Goal: Information Seeking & Learning: Check status

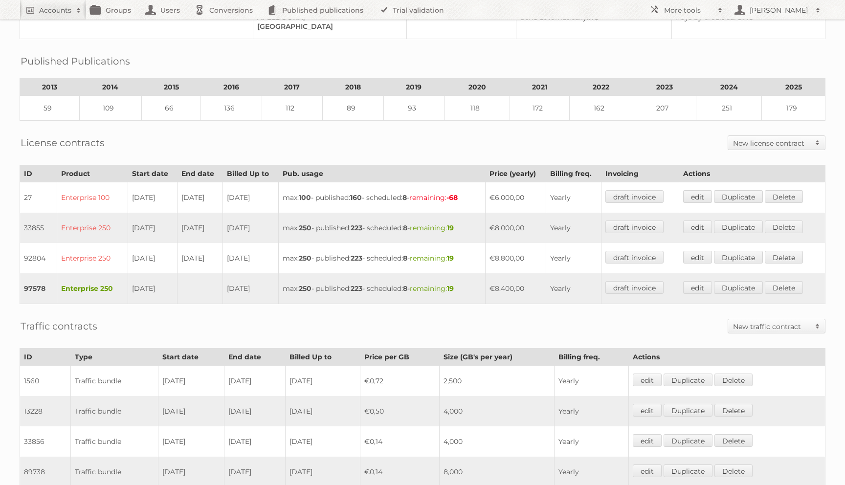
scroll to position [254, 0]
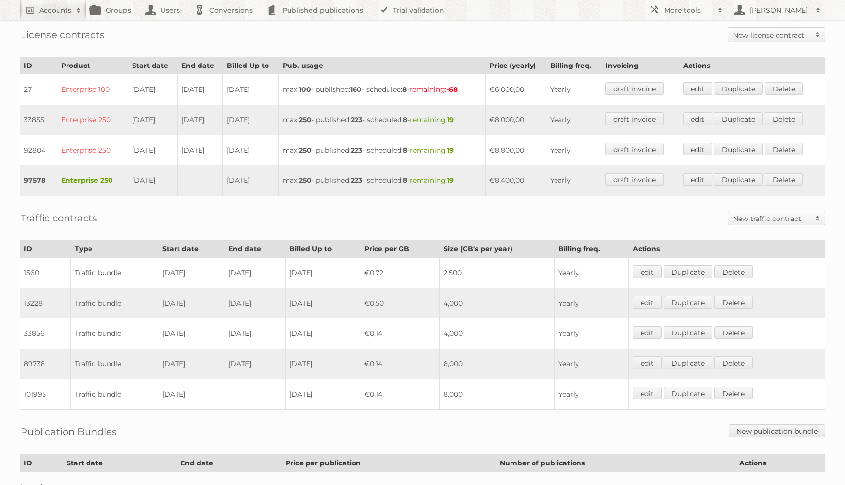
drag, startPoint x: 261, startPoint y: 299, endPoint x: 155, endPoint y: 291, distance: 107.0
click at [155, 291] on tr "13228 Traffic bundle 01-02-2015 31-10-2016 2016-10-31 €0,50 4,000 Yearly edit D…" at bounding box center [423, 303] width 806 height 30
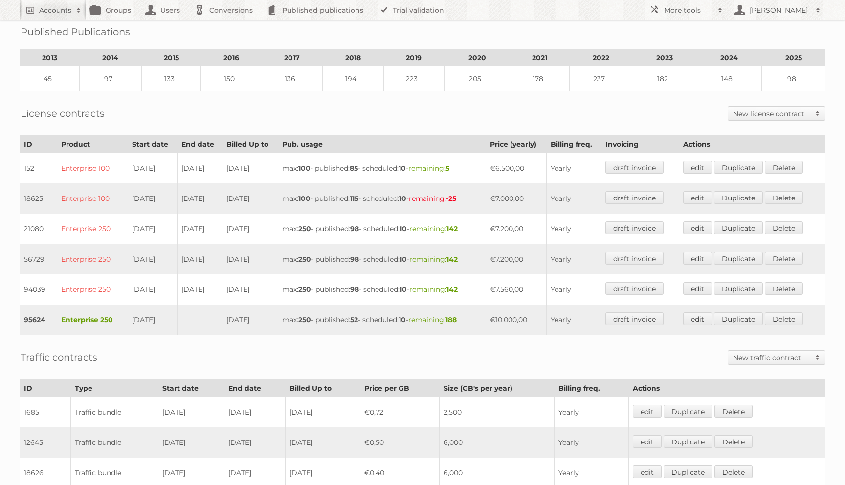
scroll to position [262, 0]
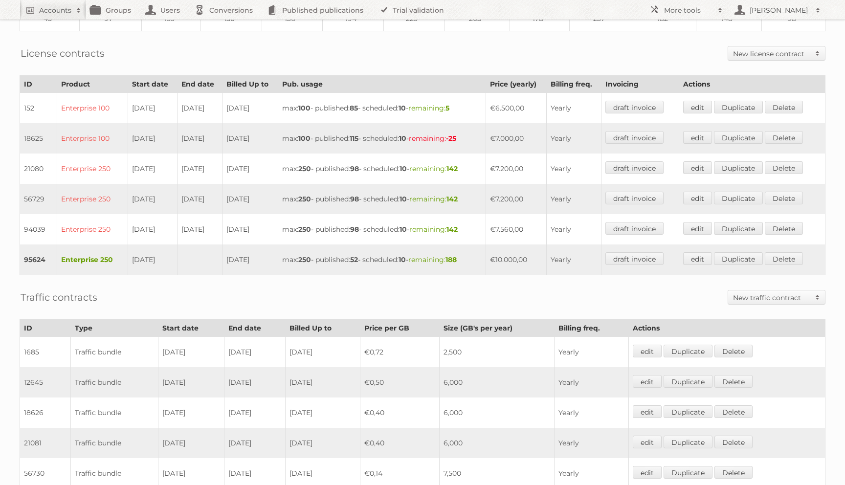
drag, startPoint x: 477, startPoint y: 369, endPoint x: 208, endPoint y: 370, distance: 269.0
click at [208, 370] on tr "12645 Traffic bundle 07-04-2015 03-11-2015 2015-11-03 €0,50 6,000 Yearly edit D…" at bounding box center [423, 382] width 806 height 30
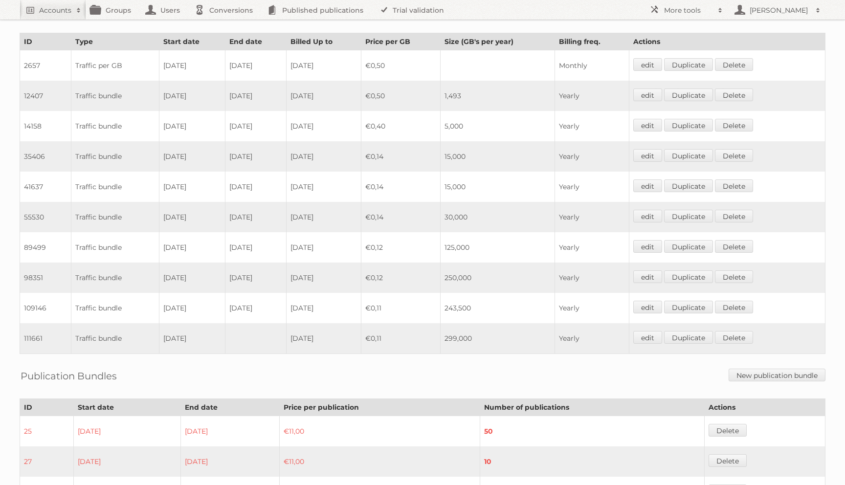
scroll to position [594, 0]
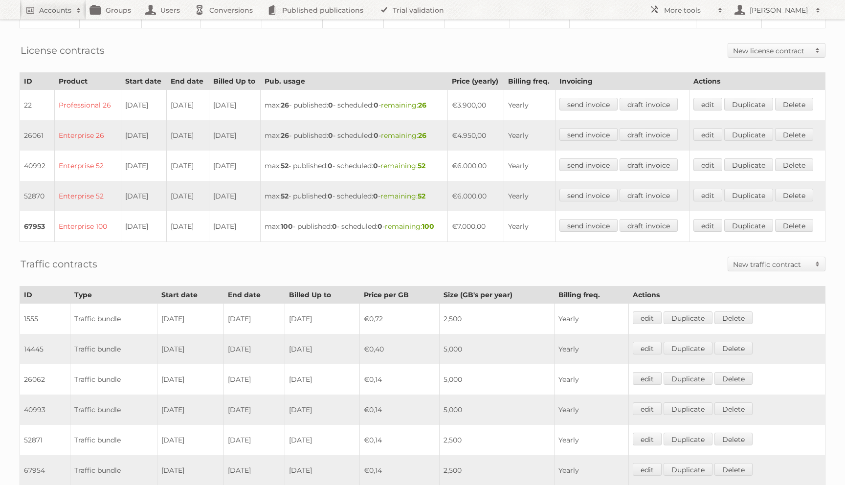
scroll to position [319, 0]
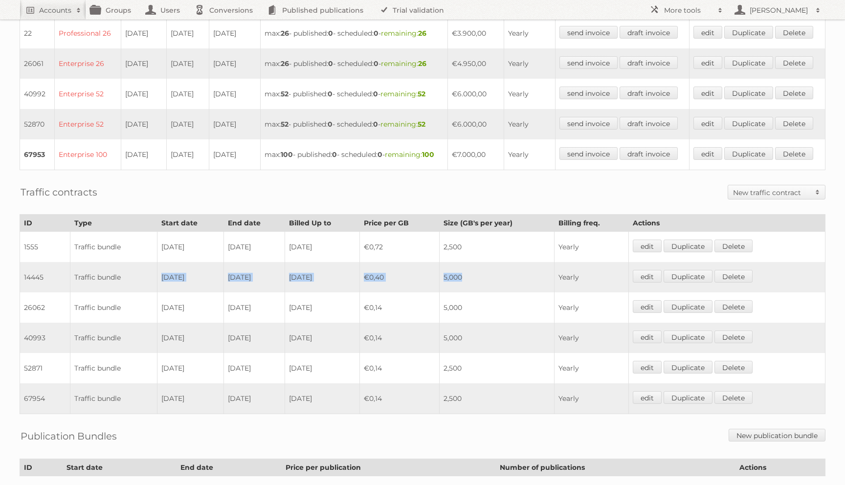
drag, startPoint x: 468, startPoint y: 338, endPoint x: 200, endPoint y: 335, distance: 268.6
click at [200, 293] on tr "14445 Traffic bundle 15-06-2015 14-05-2016 2016-05-14 €0,40 5,000 Yearly edit D…" at bounding box center [423, 277] width 806 height 30
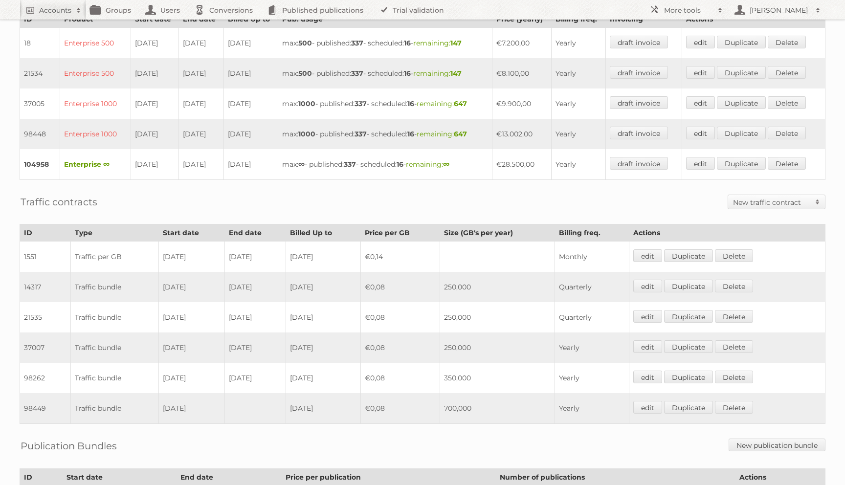
scroll to position [392, 0]
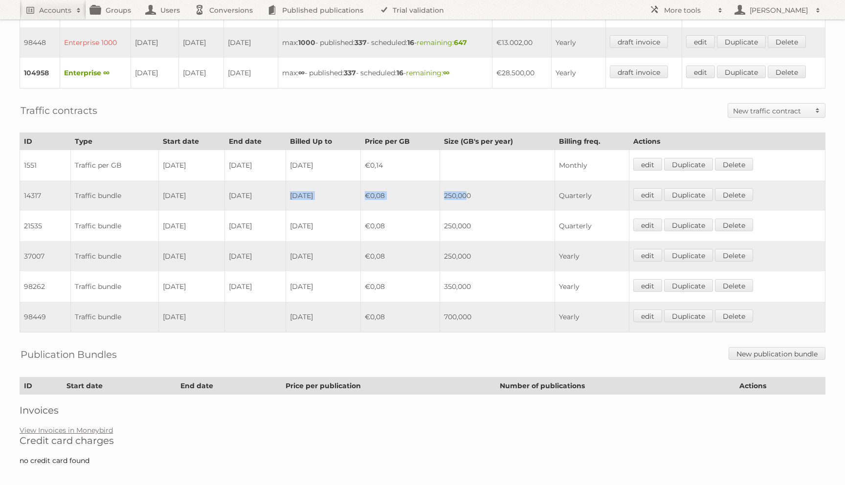
drag, startPoint x: 478, startPoint y: 189, endPoint x: 338, endPoint y: 183, distance: 140.0
click at [338, 183] on tr "14317 Traffic bundle 01-07-2015 31-12-2015 2015-12-31 €0,08 250,000 Quarterly e…" at bounding box center [423, 195] width 806 height 30
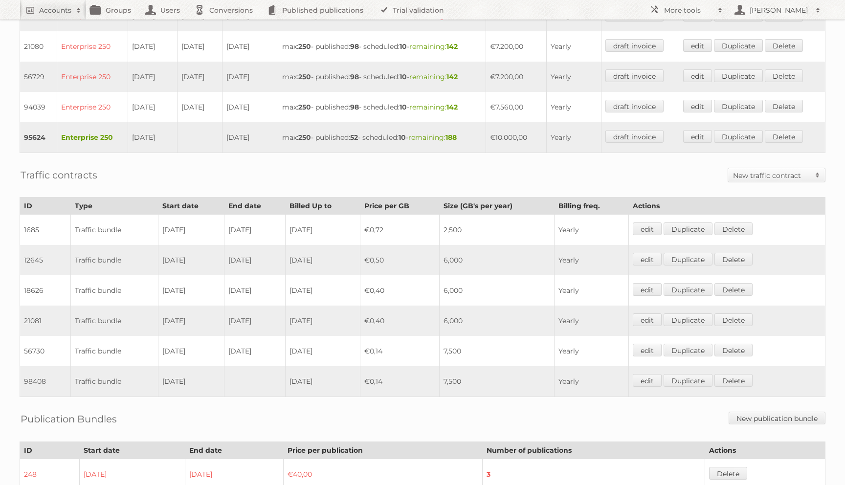
scroll to position [478, 0]
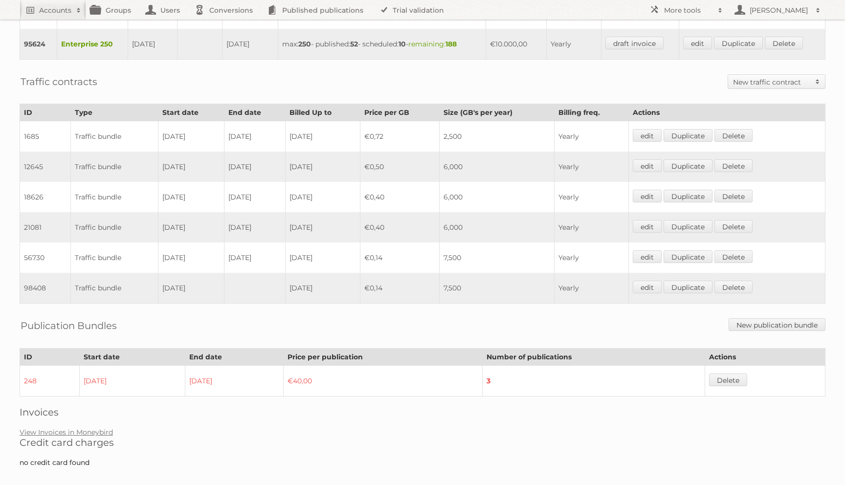
drag, startPoint x: 482, startPoint y: 192, endPoint x: 337, endPoint y: 192, distance: 144.8
click at [337, 192] on tr "18626 Traffic bundle [DATE] [DATE] [DATE] €0,40 6,000 Yearly edit Duplicate [GE…" at bounding box center [423, 197] width 806 height 30
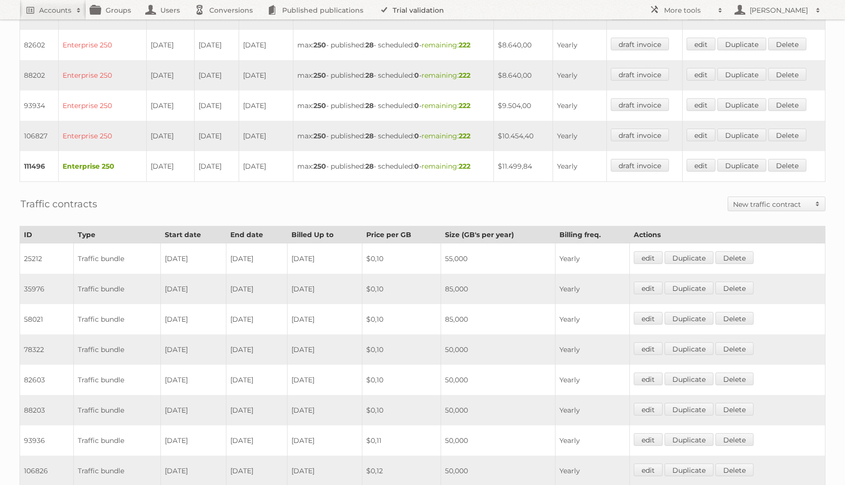
scroll to position [614, 0]
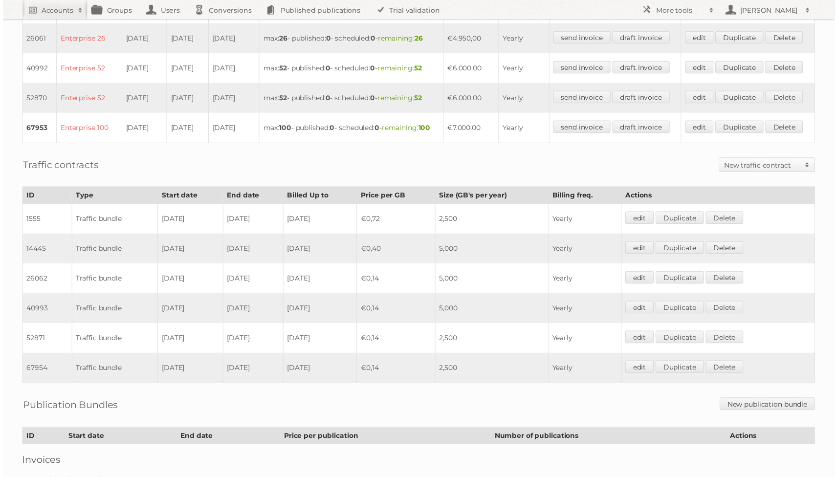
scroll to position [425, 0]
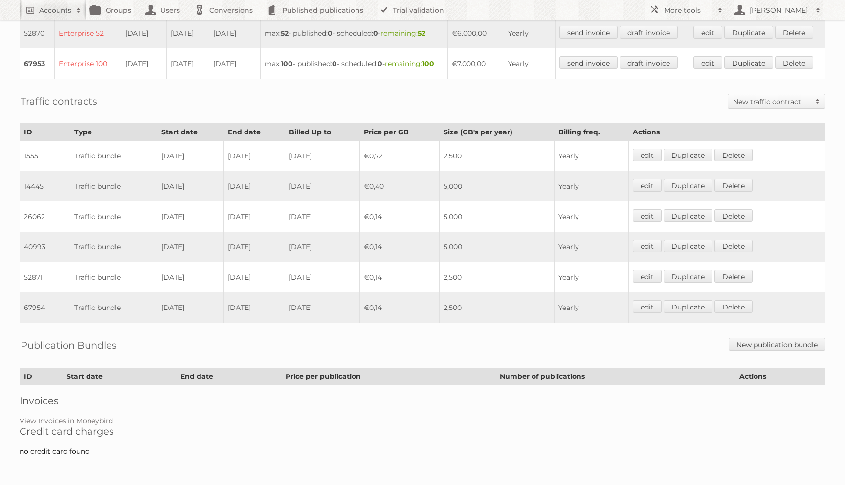
drag, startPoint x: 486, startPoint y: 269, endPoint x: 341, endPoint y: 263, distance: 144.9
click at [341, 232] on tr "26062 Traffic bundle 15-05-2016 31-12-2016 2016-12-31 €0,14 5,000 Yearly edit D…" at bounding box center [423, 217] width 806 height 30
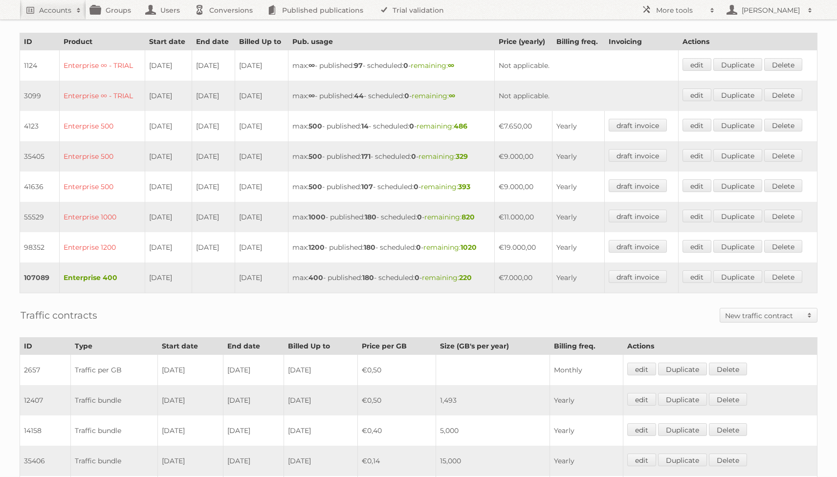
scroll to position [582, 0]
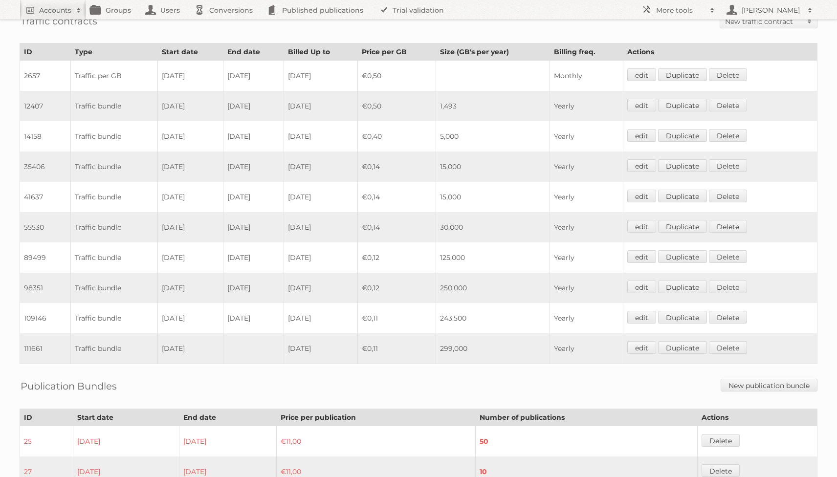
drag, startPoint x: 322, startPoint y: 103, endPoint x: 107, endPoint y: 88, distance: 216.3
click at [107, 91] on tr "12407 Traffic bundle [DATE] [DATE] [DATE] €0,50 1,493 Yearly edit Duplicate [GE…" at bounding box center [419, 106] width 798 height 30
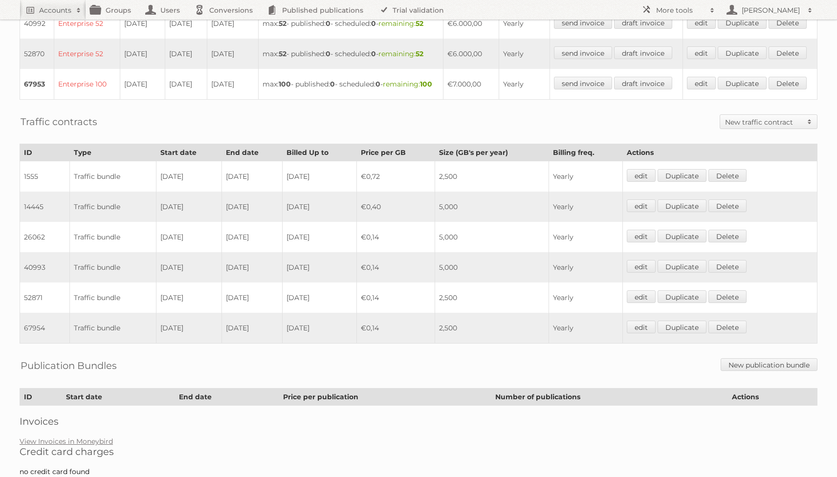
scroll to position [400, 0]
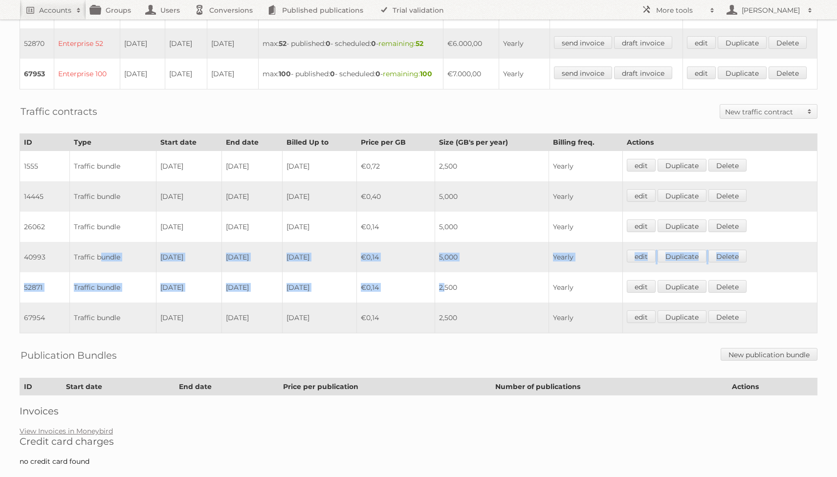
drag, startPoint x: 99, startPoint y: 321, endPoint x: 453, endPoint y: 355, distance: 355.8
click at [453, 334] on tbody "1555 Traffic bundle 15-06-2011 14-06-2015 2015-06-14 €0,72 2,500 Yearly edit Du…" at bounding box center [419, 242] width 798 height 182
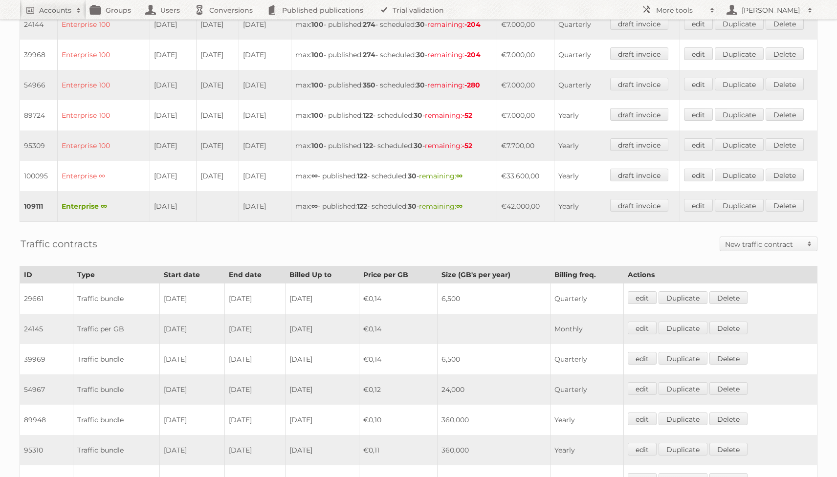
scroll to position [520, 0]
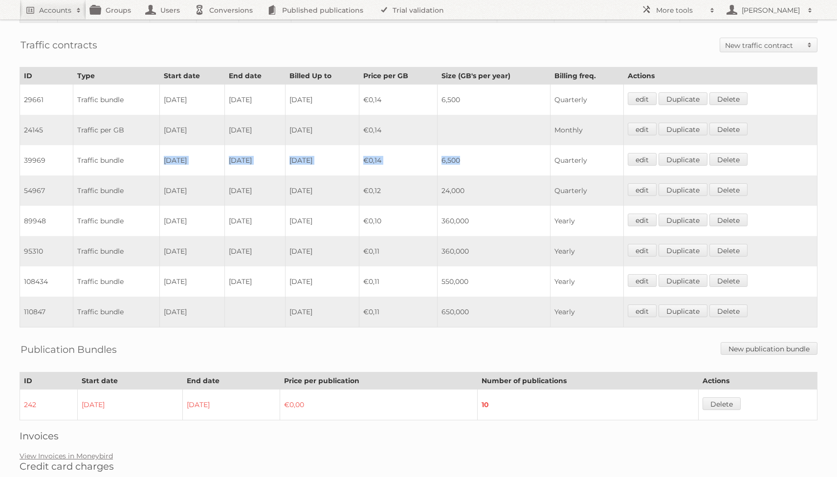
drag, startPoint x: 470, startPoint y: 153, endPoint x: 209, endPoint y: 139, distance: 261.1
click at [208, 145] on tr "39969 Traffic bundle 01-03-2017 30-09-2017 2017-09-30 €0,14 6,500 Quarterly edi…" at bounding box center [419, 160] width 798 height 30
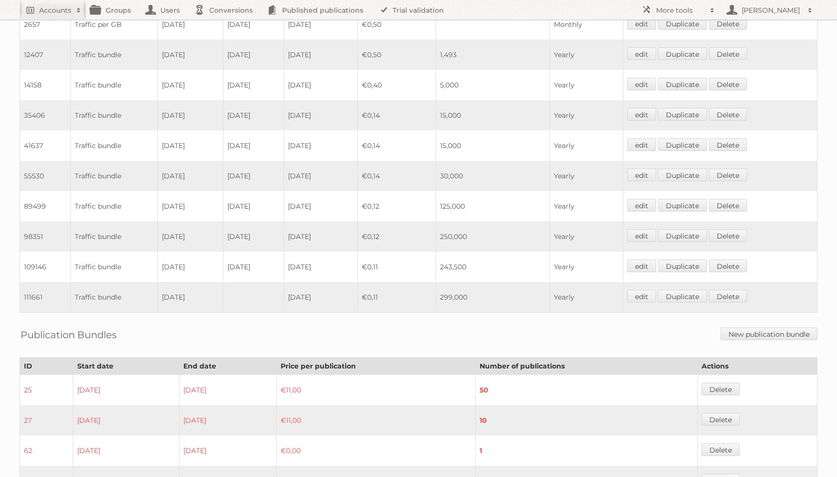
scroll to position [643, 0]
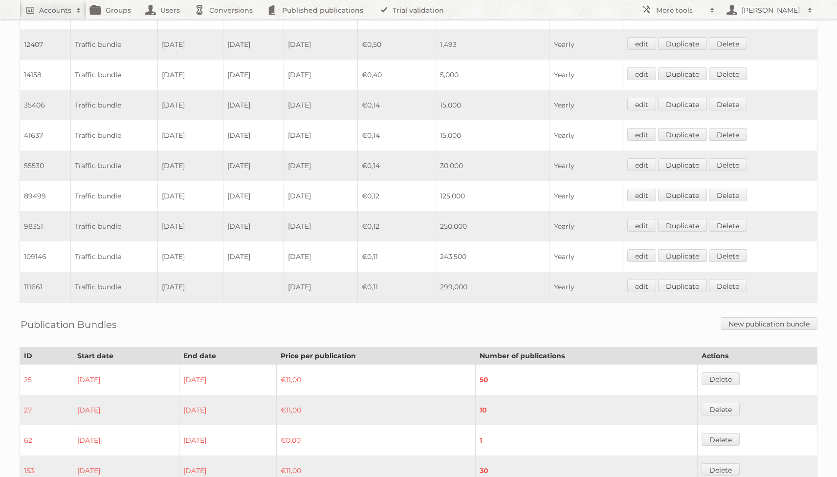
drag, startPoint x: 388, startPoint y: 132, endPoint x: 216, endPoint y: 124, distance: 172.4
click at [216, 124] on tr "41637 Traffic bundle 01-04-2017 30-11-2017 2017-11-30 €0,14 15,000 Yearly edit …" at bounding box center [419, 135] width 798 height 30
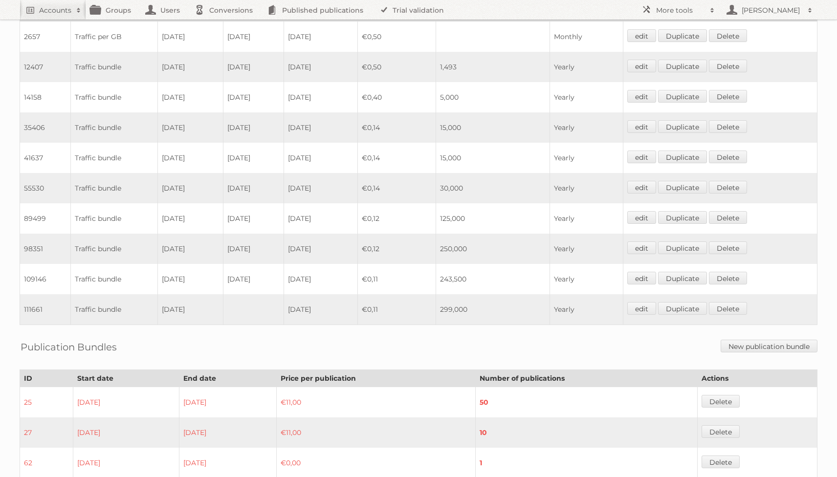
scroll to position [616, 0]
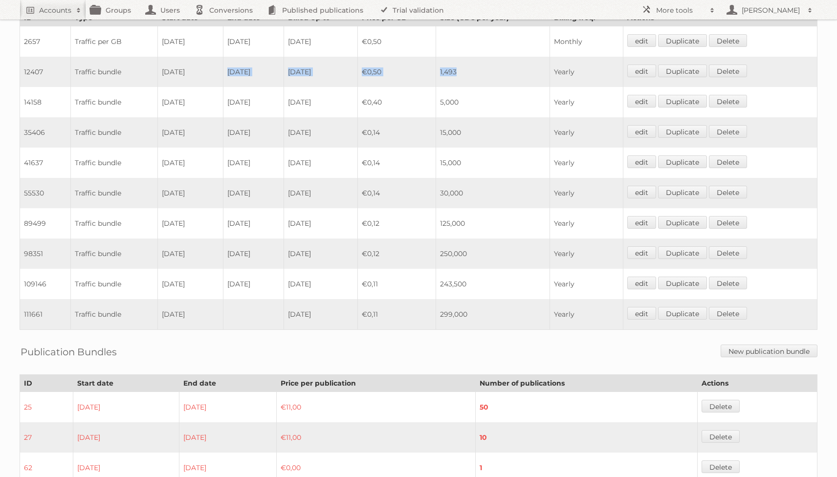
drag, startPoint x: 473, startPoint y: 61, endPoint x: 242, endPoint y: 58, distance: 230.9
click at [242, 58] on tr "12407 Traffic bundle 01-05-2015 20-08-2015 2015-08-20 €0,50 1,493 Yearly edit D…" at bounding box center [419, 72] width 798 height 30
drag, startPoint x: 360, startPoint y: 150, endPoint x: 248, endPoint y: 146, distance: 111.6
click at [248, 148] on tr "41637 Traffic bundle 01-04-2017 30-11-2017 2017-11-30 €0,14 15,000 Yearly edit …" at bounding box center [419, 163] width 798 height 30
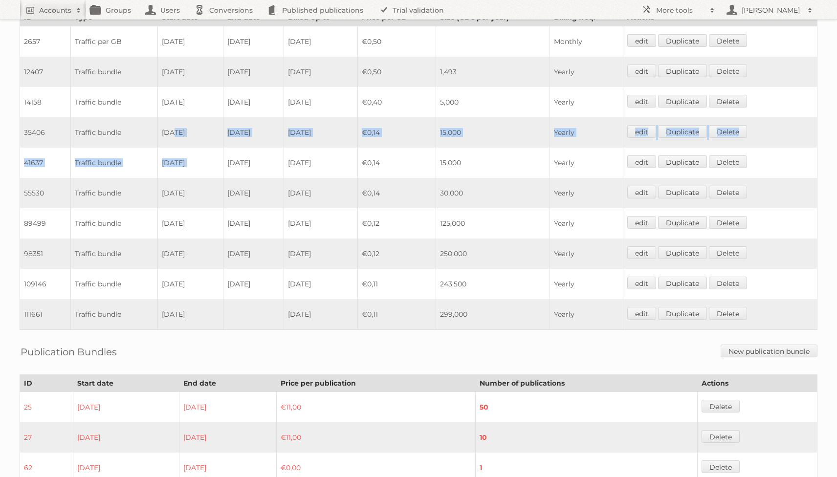
drag, startPoint x: 173, startPoint y: 124, endPoint x: 286, endPoint y: 148, distance: 115.1
click at [286, 148] on tbody "2657 Traffic per GB 21-08-2014 30-04-2015 2015-04-30 €0,50 Monthly edit Duplica…" at bounding box center [419, 178] width 798 height 304
click at [284, 148] on td "30-11-2017" at bounding box center [254, 163] width 61 height 30
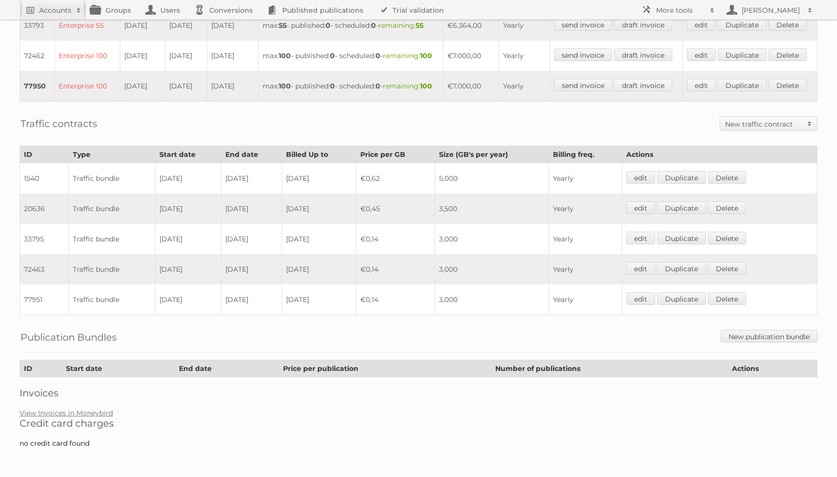
scroll to position [483, 0]
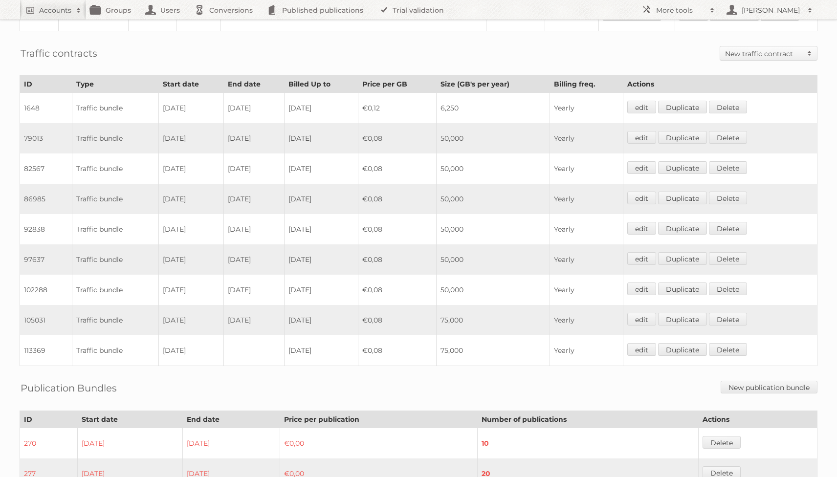
scroll to position [640, 0]
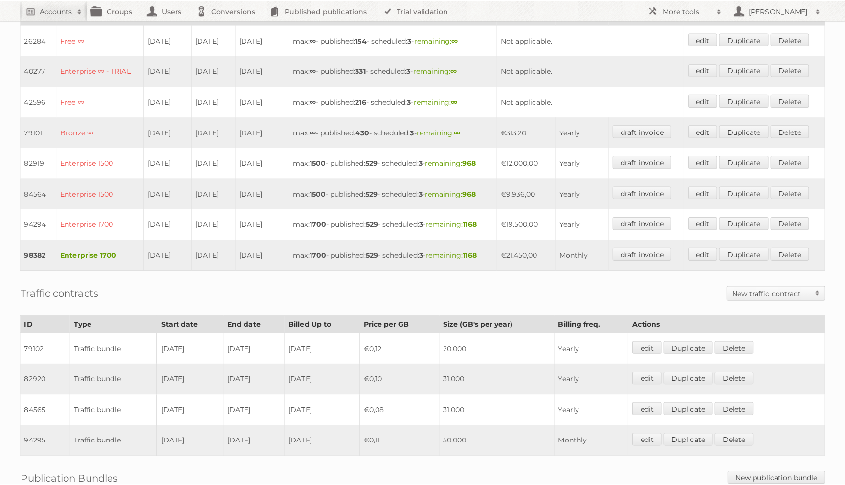
scroll to position [314, 0]
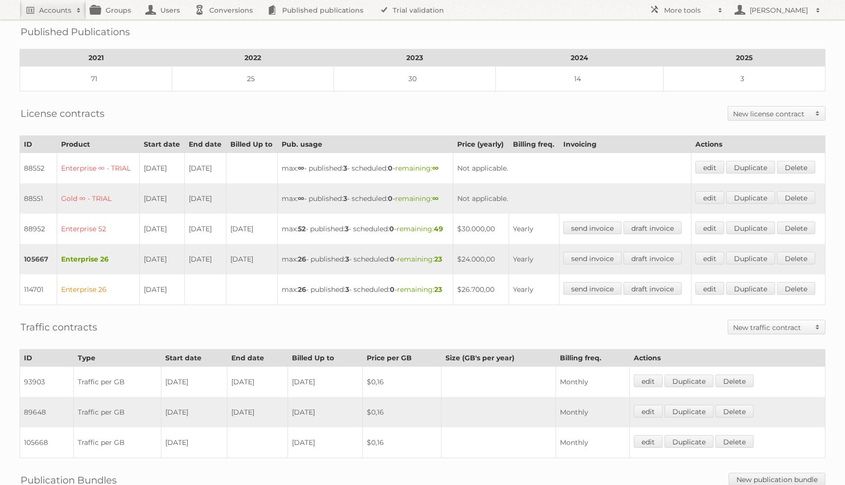
scroll to position [312, 0]
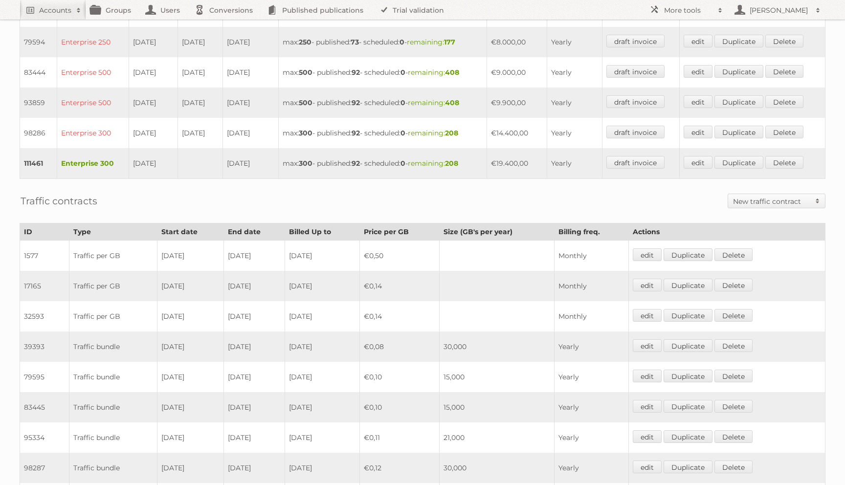
scroll to position [401, 0]
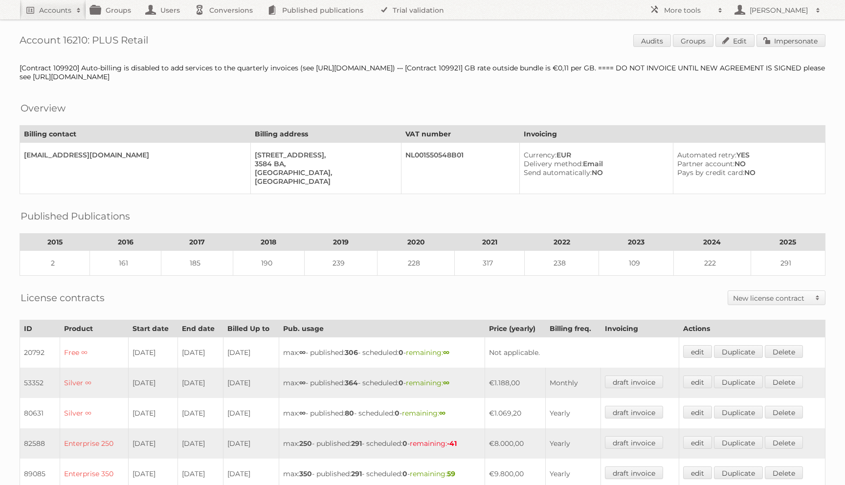
scroll to position [467, 0]
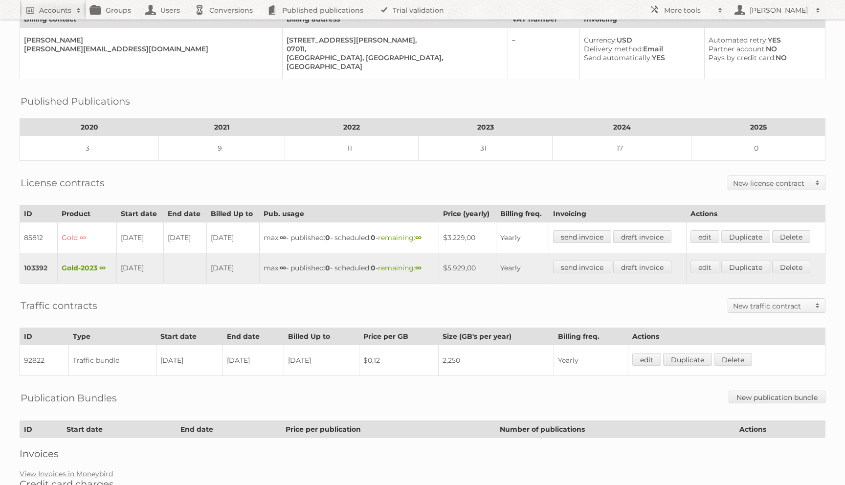
scroll to position [152, 0]
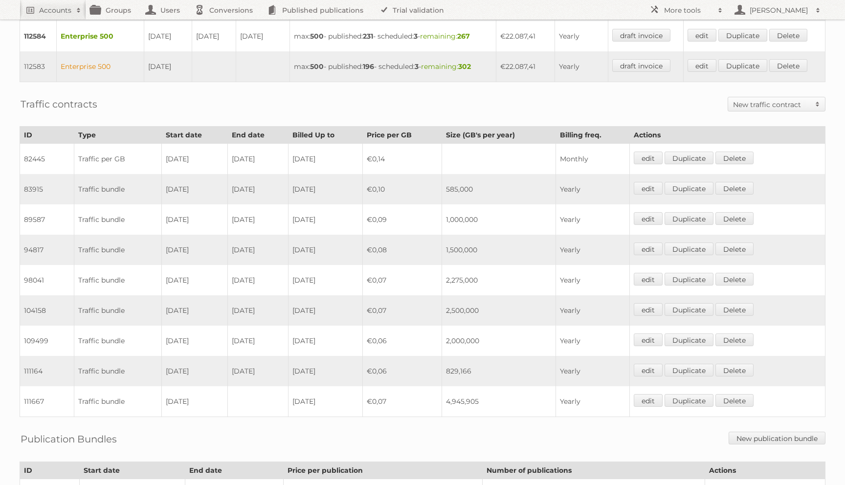
scroll to position [575, 0]
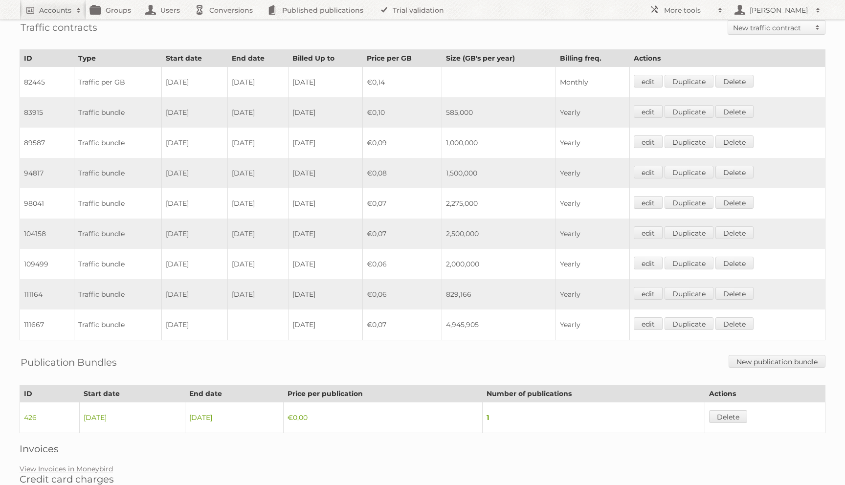
drag, startPoint x: 45, startPoint y: 166, endPoint x: 27, endPoint y: 166, distance: 18.1
click at [27, 166] on td "94817" at bounding box center [47, 173] width 54 height 30
drag, startPoint x: 59, startPoint y: 244, endPoint x: 33, endPoint y: 244, distance: 26.4
click at [33, 244] on td "104158" at bounding box center [47, 234] width 54 height 30
drag, startPoint x: 491, startPoint y: 175, endPoint x: 160, endPoint y: 174, distance: 330.2
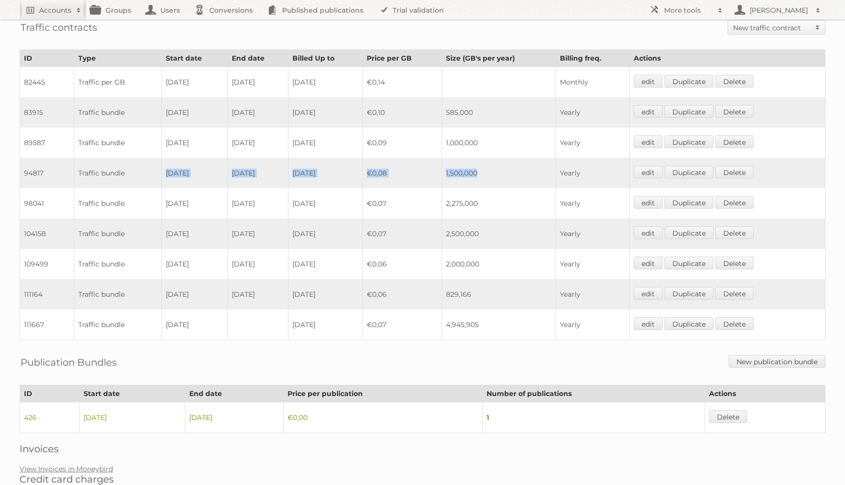
click at [160, 174] on tr "94817 Traffic bundle 01-02-2022 17-11-2022 2023-01-31 €0,08 1,500,000 Yearly ed…" at bounding box center [423, 173] width 806 height 30
drag, startPoint x: 184, startPoint y: 204, endPoint x: 216, endPoint y: 203, distance: 31.8
click at [216, 203] on td "18-11-2022" at bounding box center [195, 203] width 66 height 30
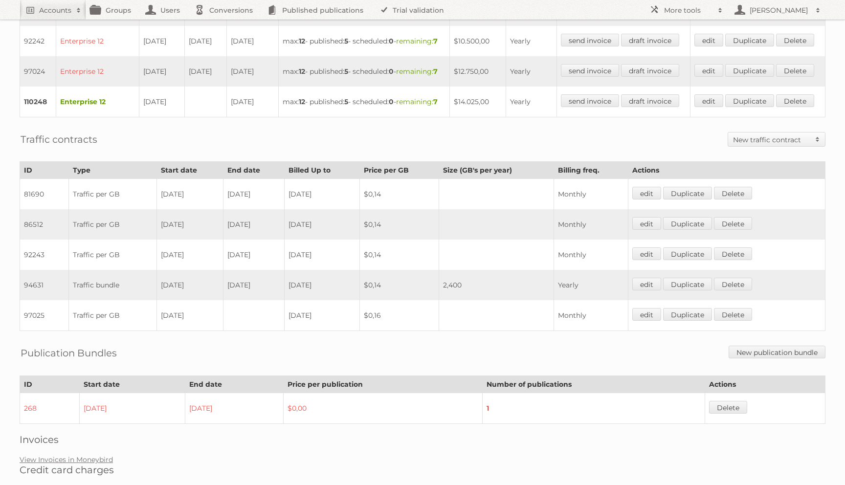
scroll to position [520, 0]
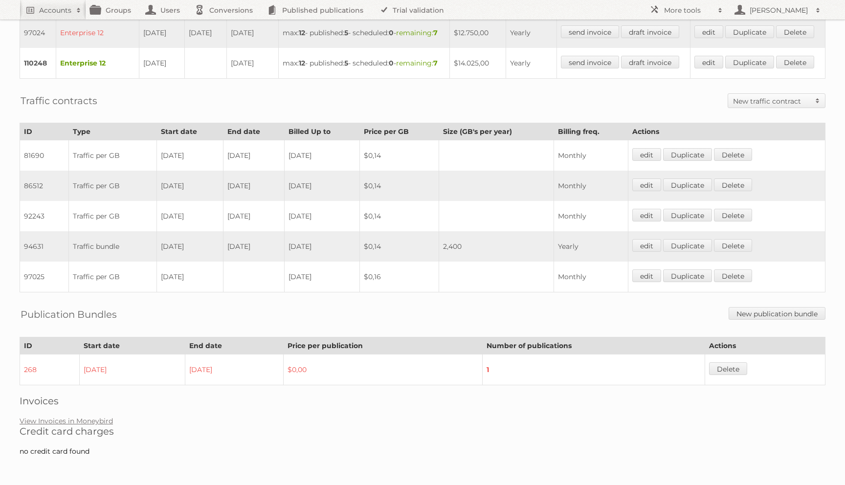
drag, startPoint x: 400, startPoint y: 263, endPoint x: 132, endPoint y: 261, distance: 267.6
click at [132, 261] on tr "94631 Traffic bundle [DATE] [DATE] [DATE] $0,14 2,400 Yearly edit Duplicate [GE…" at bounding box center [423, 246] width 806 height 30
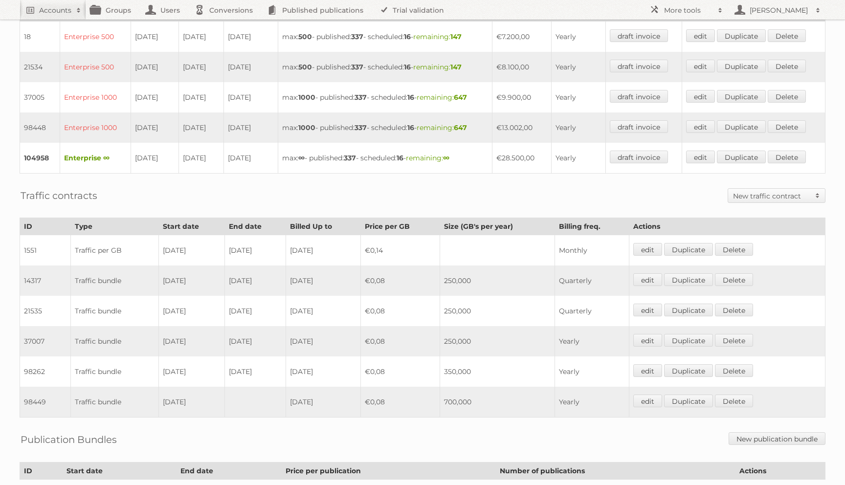
scroll to position [309, 0]
drag, startPoint x: 487, startPoint y: 369, endPoint x: 149, endPoint y: 363, distance: 338.5
click at [149, 363] on tr "98262 Traffic bundle [DATE] [DATE] [DATE] €0,08 350,000 Yearly edit Duplicate […" at bounding box center [423, 370] width 806 height 30
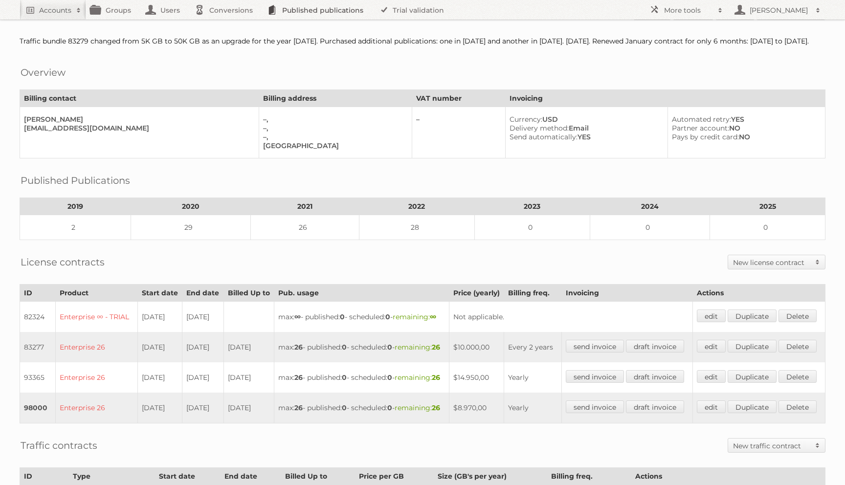
scroll to position [413, 0]
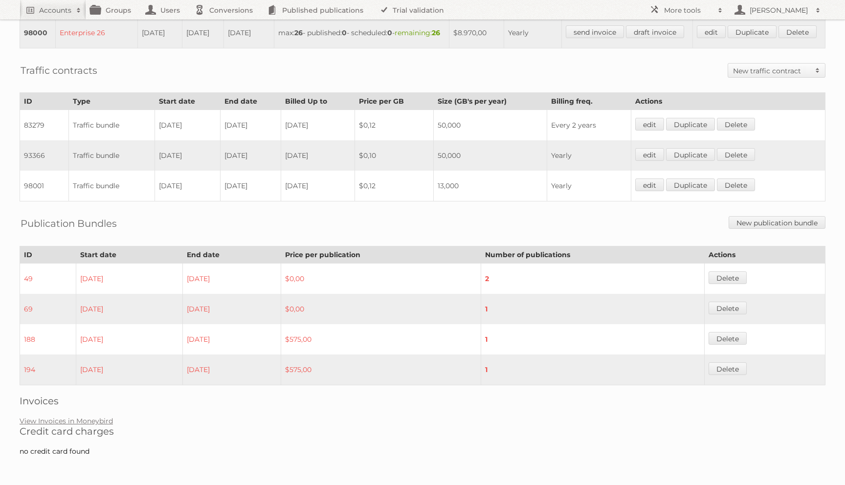
drag, startPoint x: 269, startPoint y: 241, endPoint x: 152, endPoint y: 232, distance: 116.7
click at [152, 202] on tr "98001 Traffic bundle 01-01-2023 30-06-2023 2023-06-30 $0,12 13,000 Yearly edit …" at bounding box center [423, 186] width 806 height 31
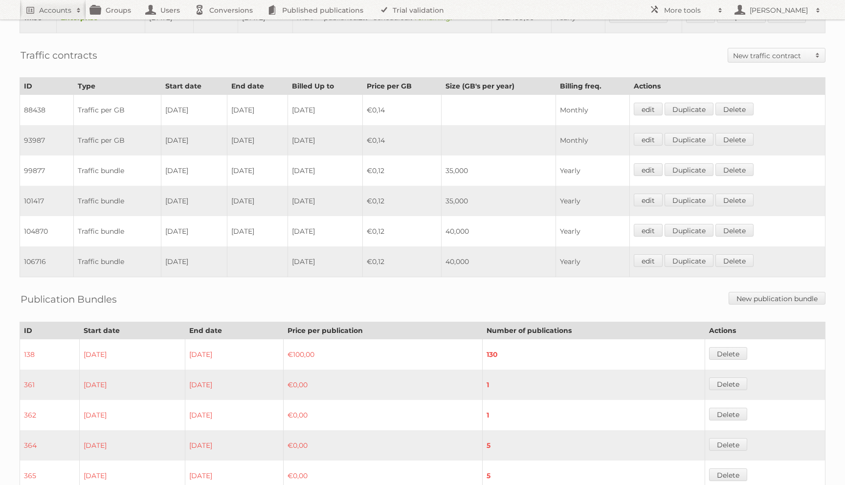
scroll to position [387, 0]
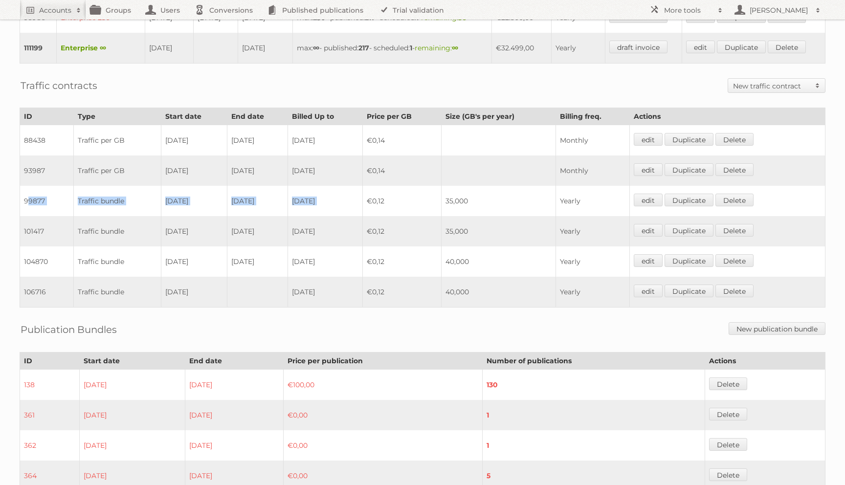
drag, startPoint x: 28, startPoint y: 191, endPoint x: 394, endPoint y: 189, distance: 365.4
click at [394, 189] on tr "99877 Traffic bundle [DATE] [DATE] [DATE] €0,12 35,000 Yearly edit Duplicate [G…" at bounding box center [423, 201] width 806 height 30
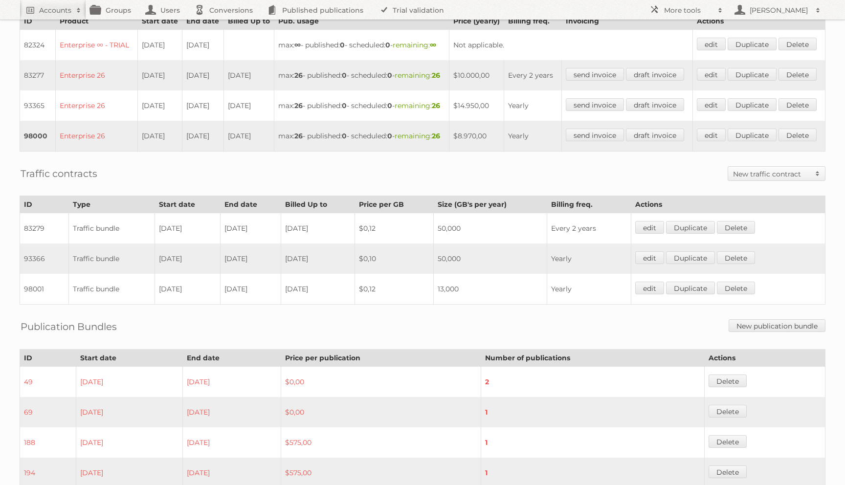
scroll to position [348, 0]
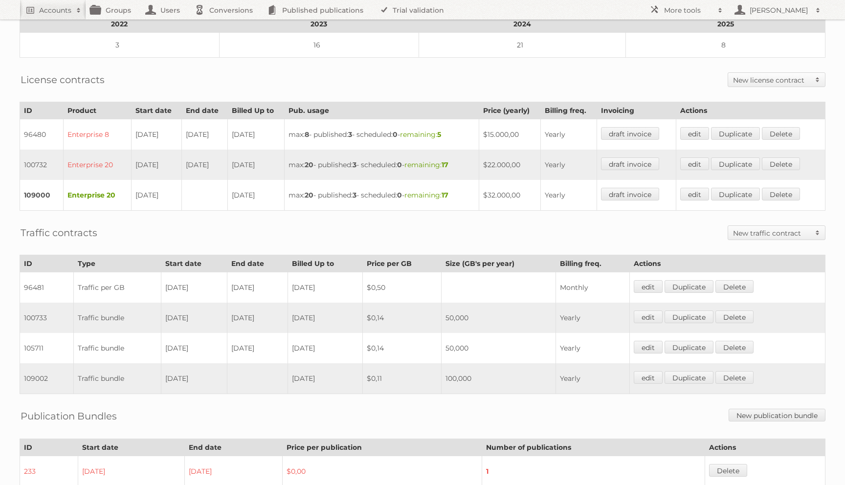
scroll to position [224, 0]
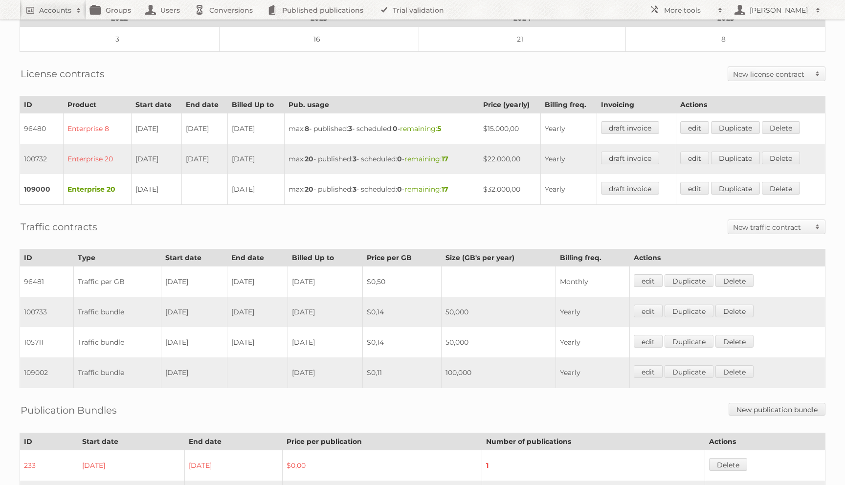
drag, startPoint x: 463, startPoint y: 340, endPoint x: 304, endPoint y: 315, distance: 160.6
click at [304, 315] on tbody "96481 Traffic per GB 30-06-2022 29-06-2023 2023-06-27 $0,50 Monthly edit Duplic…" at bounding box center [423, 328] width 806 height 122
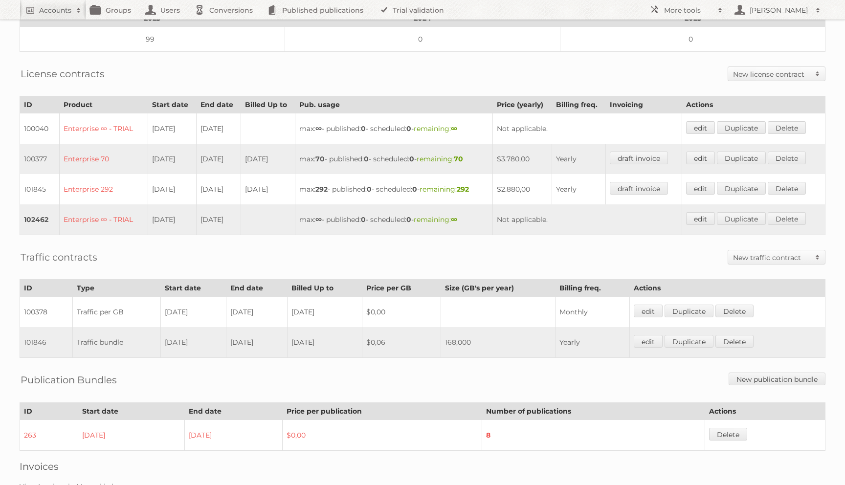
scroll to position [265, 0]
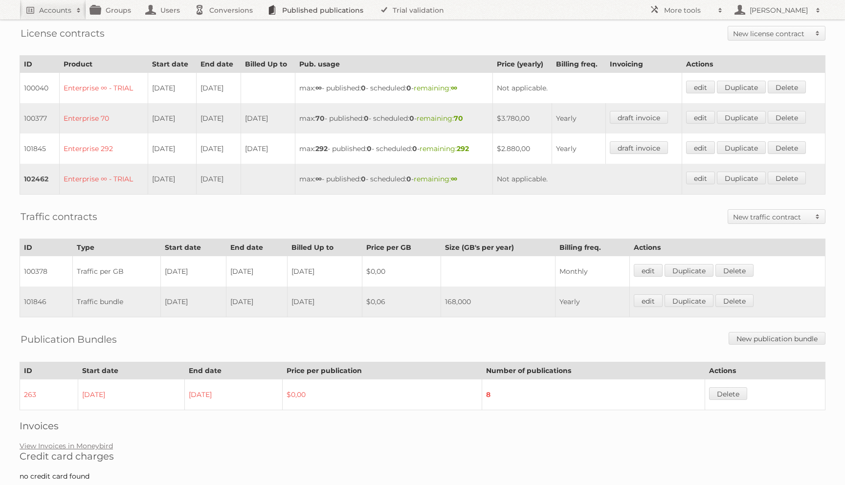
click at [365, 0] on link "Published publications" at bounding box center [318, 10] width 111 height 20
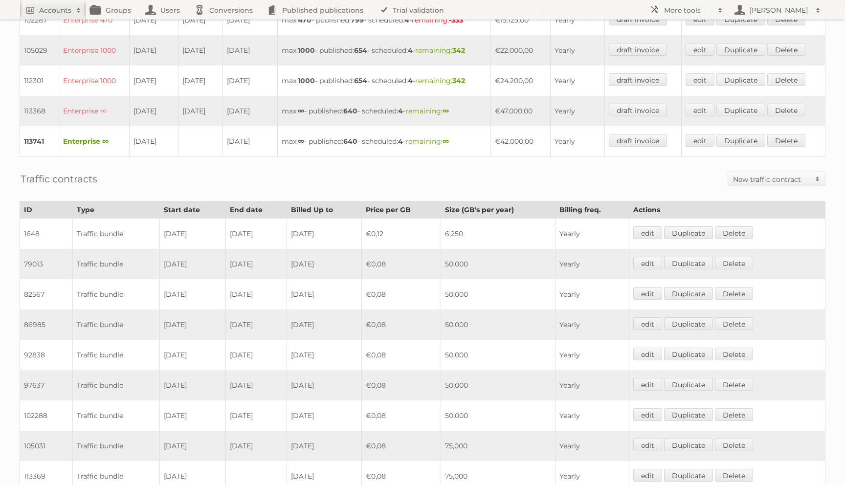
scroll to position [619, 0]
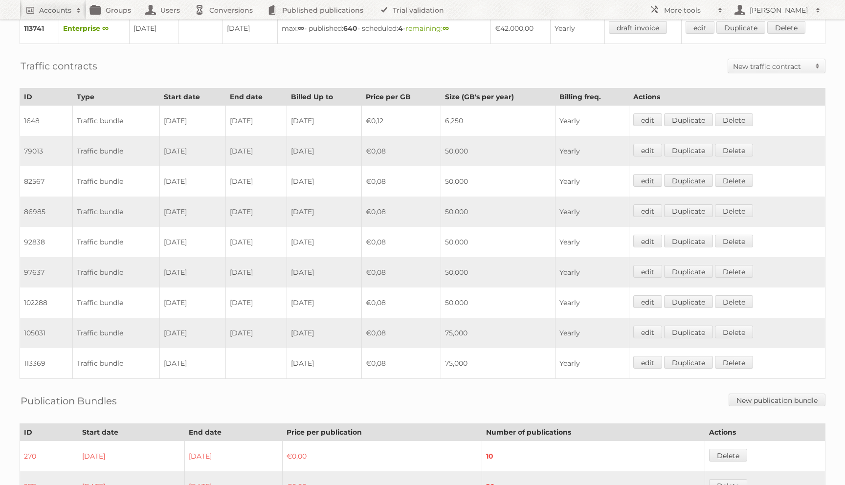
drag, startPoint x: 383, startPoint y: 294, endPoint x: 190, endPoint y: 289, distance: 192.3
click at [190, 289] on tr "102288 Traffic bundle 22-10-2023 21-12-2023 2024-10-21 €0,08 50,000 Yearly edit…" at bounding box center [423, 303] width 806 height 30
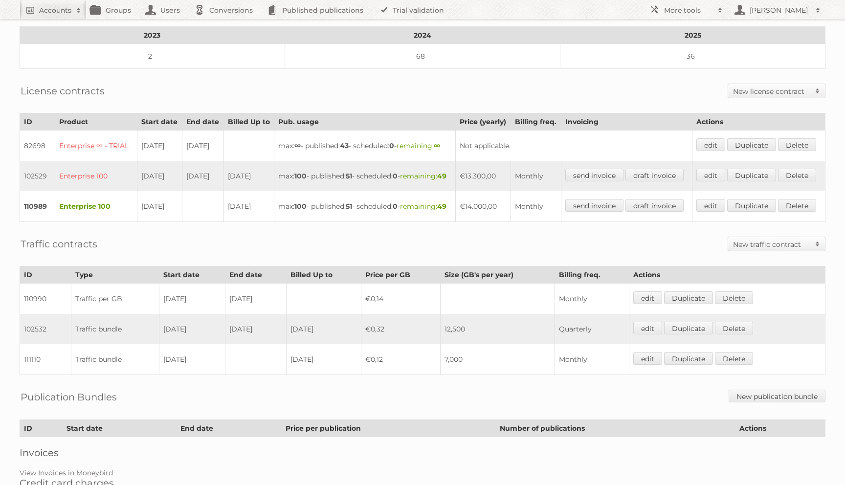
scroll to position [225, 0]
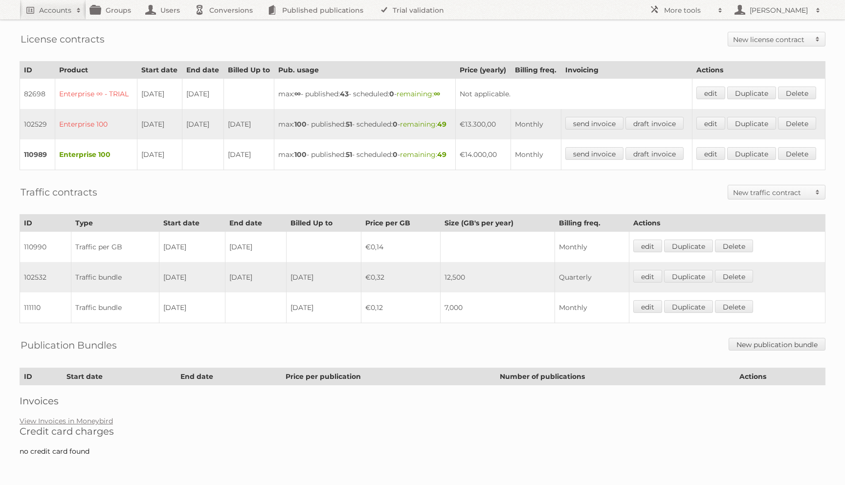
drag, startPoint x: 269, startPoint y: 321, endPoint x: 154, endPoint y: 316, distance: 115.5
click at [154, 293] on tr "102532 Traffic bundle 06-11-2023 05-02-2024 2024-11-05 €0,32 12,500 Quarterly e…" at bounding box center [423, 277] width 806 height 30
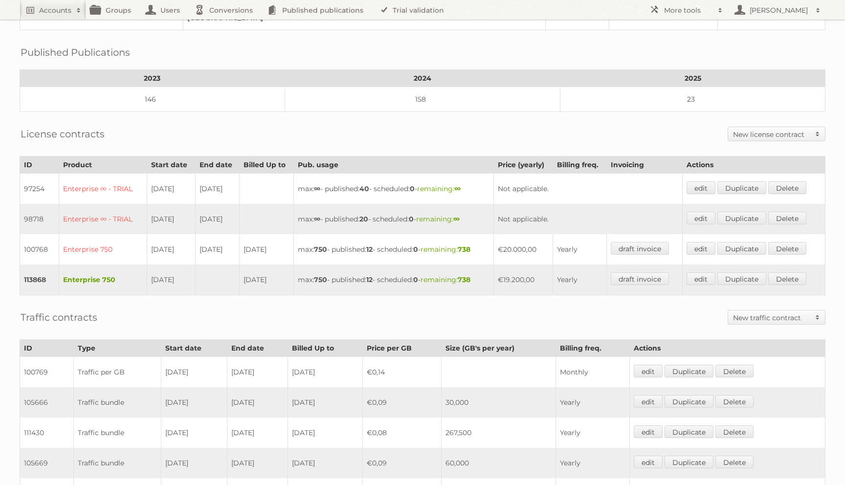
scroll to position [225, 0]
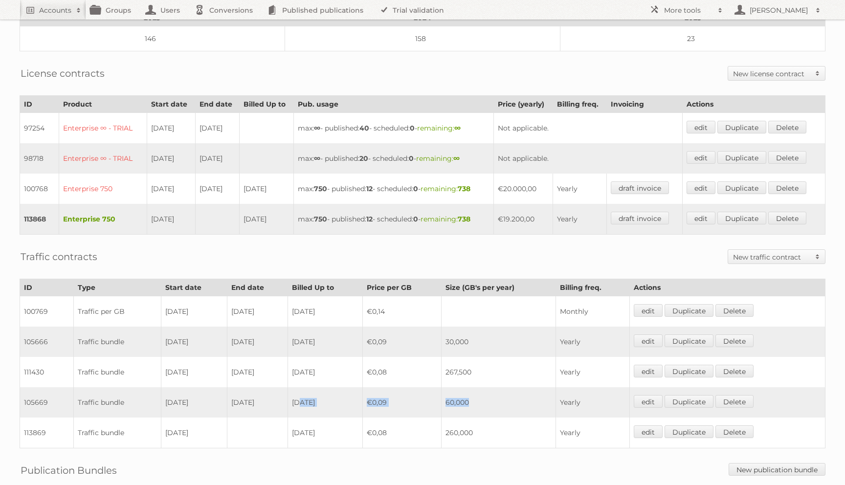
drag, startPoint x: 479, startPoint y: 392, endPoint x: 315, endPoint y: 392, distance: 164.8
click at [315, 392] on tr "105669 Traffic bundle 26-06-2024 26-06-2024 2025-06-25 €0,09 60,000 Yearly edit…" at bounding box center [423, 402] width 806 height 30
drag, startPoint x: 484, startPoint y: 338, endPoint x: 213, endPoint y: 334, distance: 271.0
click at [213, 334] on tr "105666 Traffic bundle 26-12-2023 25-06-2024 2024-06-25 €0,09 30,000 Yearly edit…" at bounding box center [423, 342] width 806 height 30
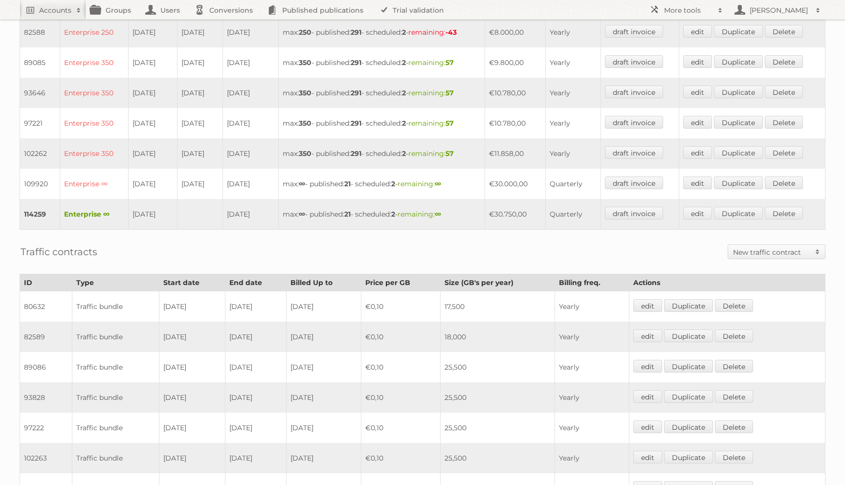
scroll to position [553, 0]
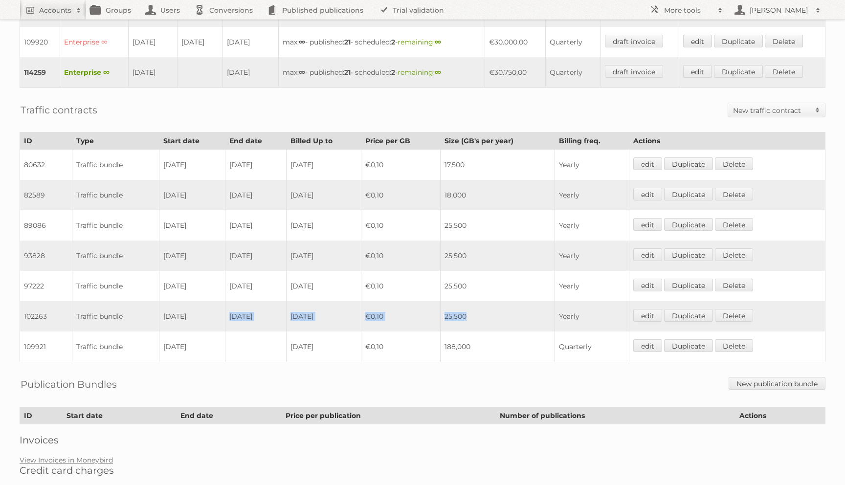
drag, startPoint x: 484, startPoint y: 308, endPoint x: 271, endPoint y: 302, distance: 212.9
click at [271, 302] on tr "102263 Traffic bundle [DATE] [DATE] [DATE] €0,10 25,500 Yearly edit Duplicate […" at bounding box center [423, 316] width 806 height 30
drag, startPoint x: 160, startPoint y: 278, endPoint x: 482, endPoint y: 280, distance: 321.9
click at [483, 280] on tr "97222 Traffic bundle [DATE] [DATE] [DATE] €0,10 25,500 Yearly edit Duplicate [G…" at bounding box center [423, 286] width 806 height 30
click at [37, 280] on td "97222" at bounding box center [46, 286] width 52 height 30
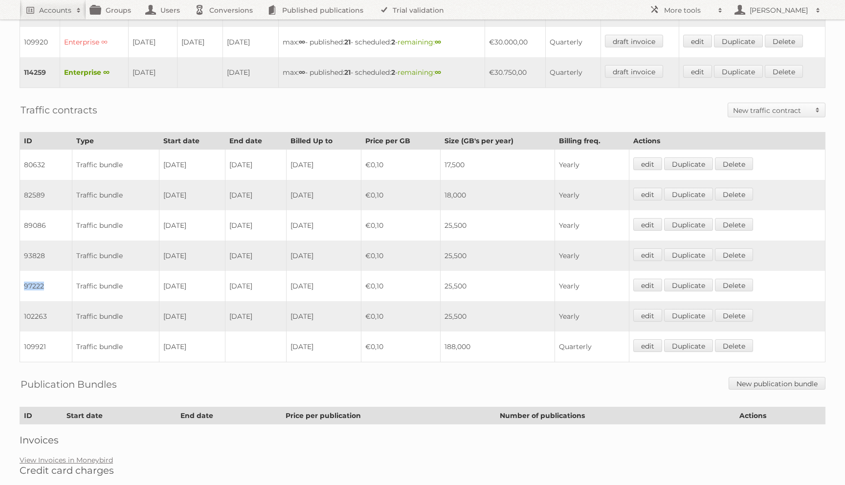
click at [37, 280] on td "97222" at bounding box center [46, 286] width 52 height 30
copy td "97222"
drag, startPoint x: 474, startPoint y: 307, endPoint x: 208, endPoint y: 294, distance: 266.9
click at [208, 301] on tr "102263 Traffic bundle 01-01-2024 31-07-2024 2024-12-31 €0,10 25,500 Yearly edit…" at bounding box center [423, 316] width 806 height 30
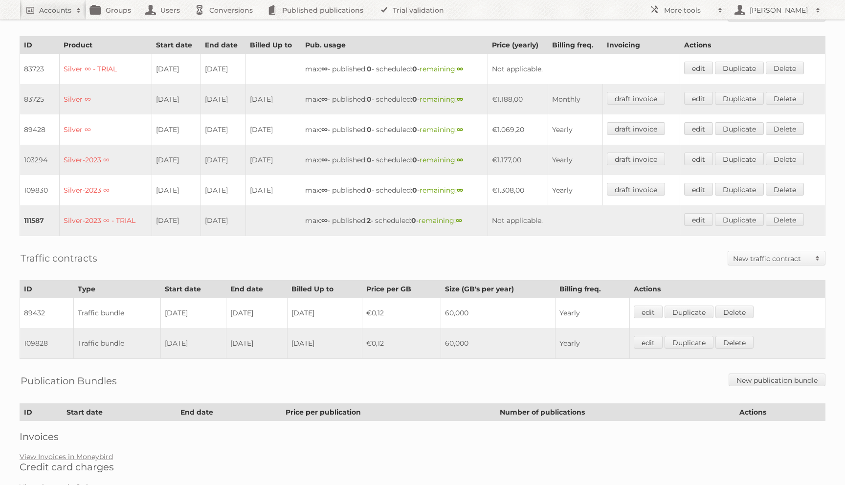
scroll to position [274, 0]
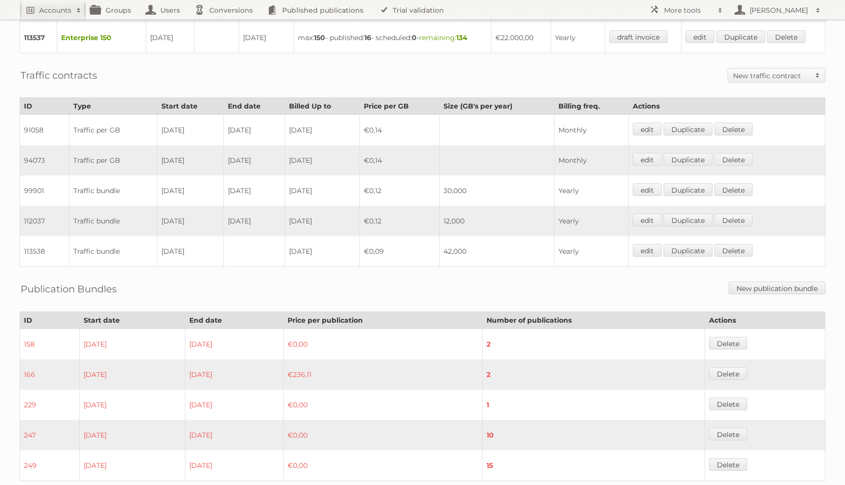
scroll to position [447, 0]
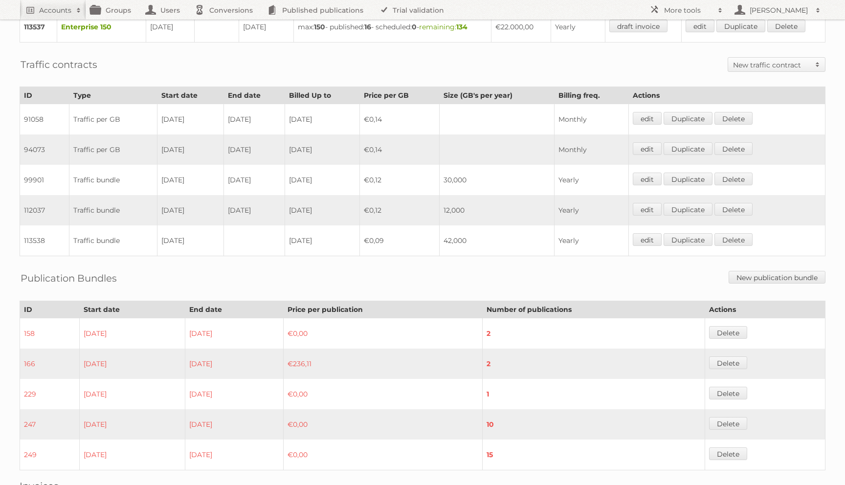
drag, startPoint x: 469, startPoint y: 202, endPoint x: 337, endPoint y: 202, distance: 132.6
click at [337, 202] on tr "112037 Traffic bundle 01-01-2025 30-04-2025 2025-04-30 €0,12 12,000 Yearly edit…" at bounding box center [423, 210] width 806 height 30
click at [31, 174] on td "99901" at bounding box center [44, 180] width 49 height 30
copy td "99901"
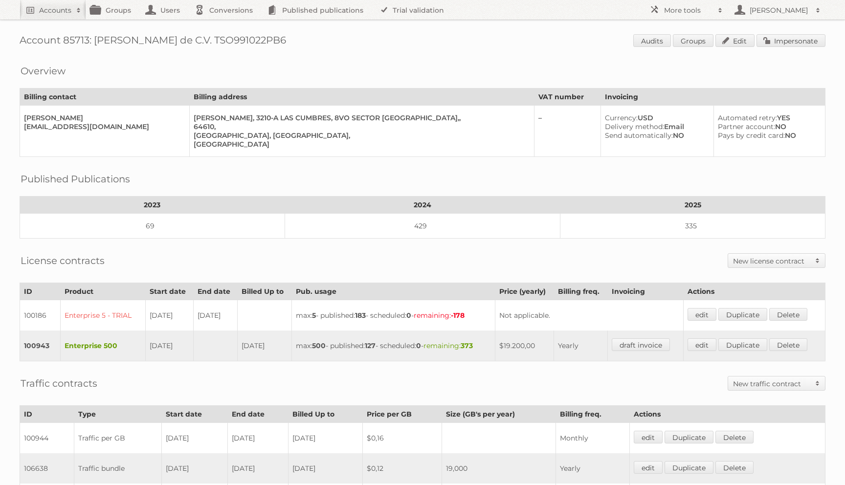
scroll to position [184, 0]
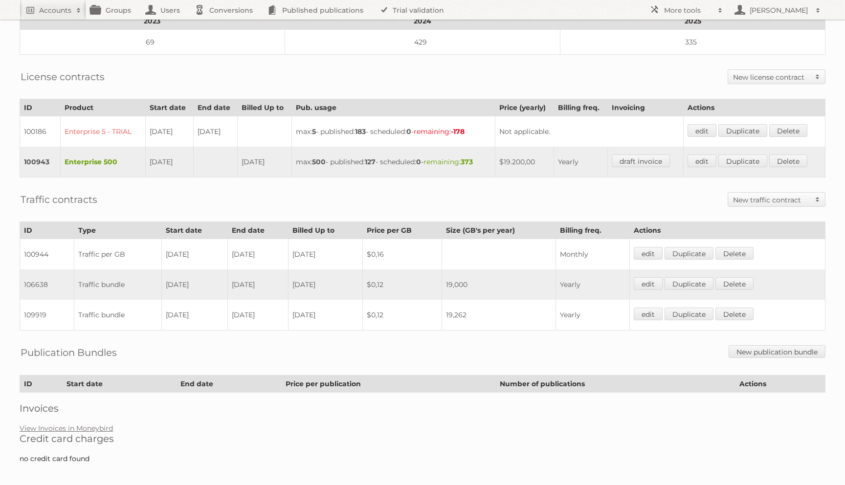
drag, startPoint x: 489, startPoint y: 308, endPoint x: 189, endPoint y: 306, distance: 299.8
click at [189, 306] on tr "109919 Traffic bundle 01-03-2025 13-07-2025 2025-07-13 $0,12 19,262 Yearly edit…" at bounding box center [423, 315] width 806 height 31
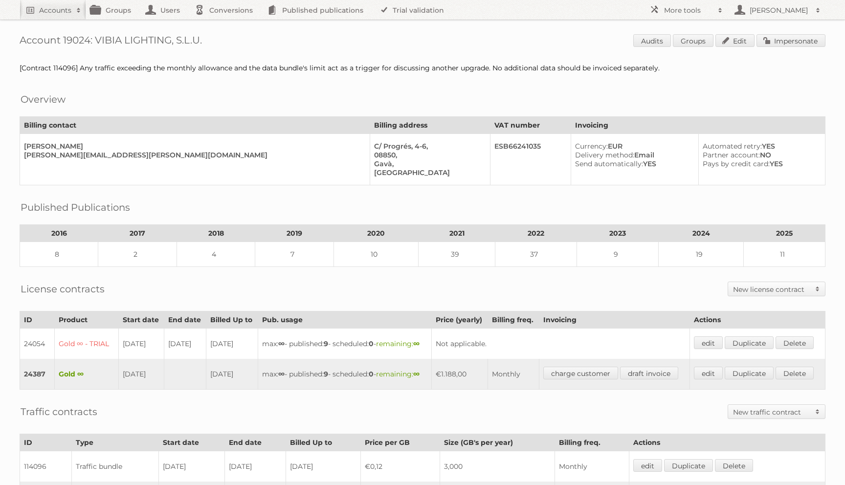
scroll to position [219, 0]
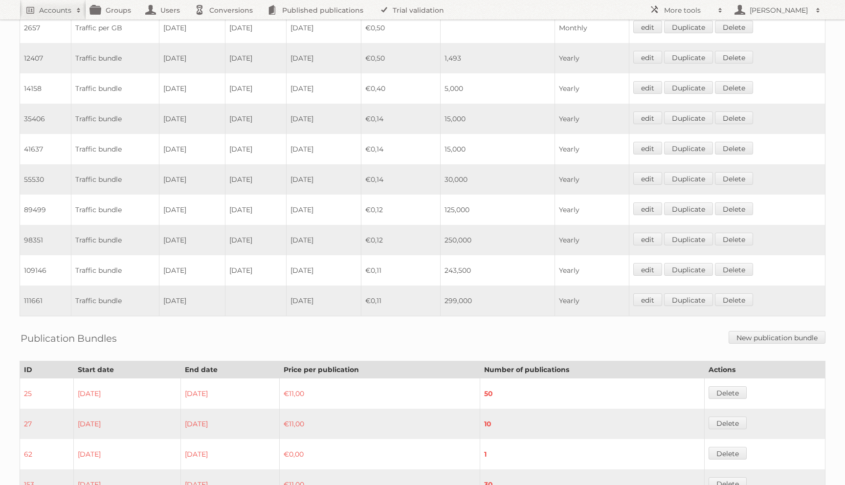
scroll to position [620, 0]
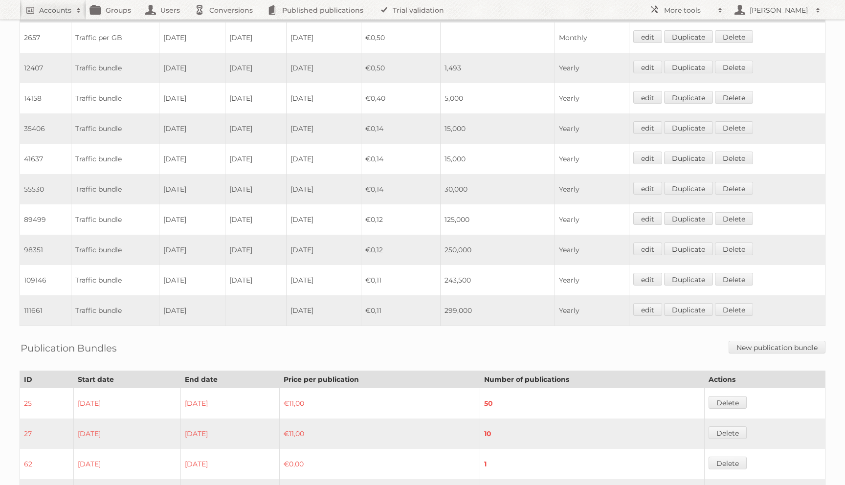
drag, startPoint x: 26, startPoint y: 65, endPoint x: 392, endPoint y: 66, distance: 365.4
click at [395, 66] on tr "12407 Traffic bundle 01-05-2015 20-08-2015 2015-08-20 €0,50 1,493 Yearly edit D…" at bounding box center [423, 68] width 806 height 30
drag, startPoint x: 479, startPoint y: 151, endPoint x: 264, endPoint y: 138, distance: 215.1
click at [264, 144] on tr "41637 Traffic bundle 01-04-2017 30-11-2017 2017-11-30 €0,14 15,000 Yearly edit …" at bounding box center [423, 159] width 806 height 30
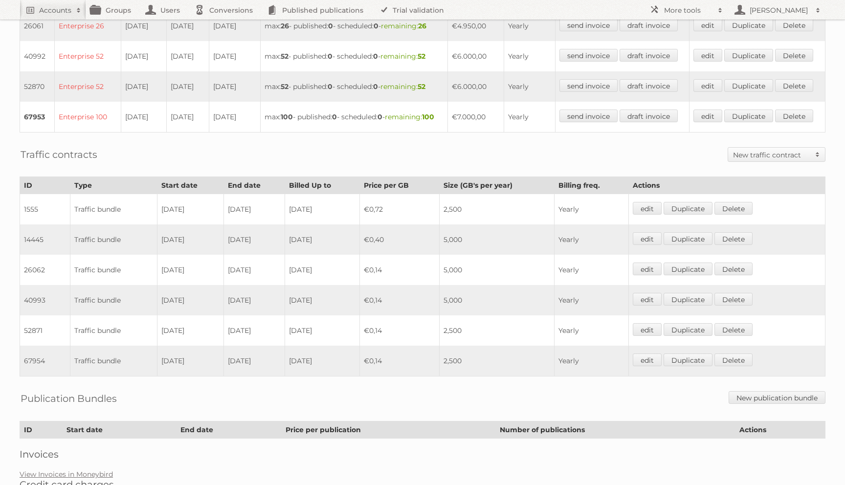
scroll to position [359, 0]
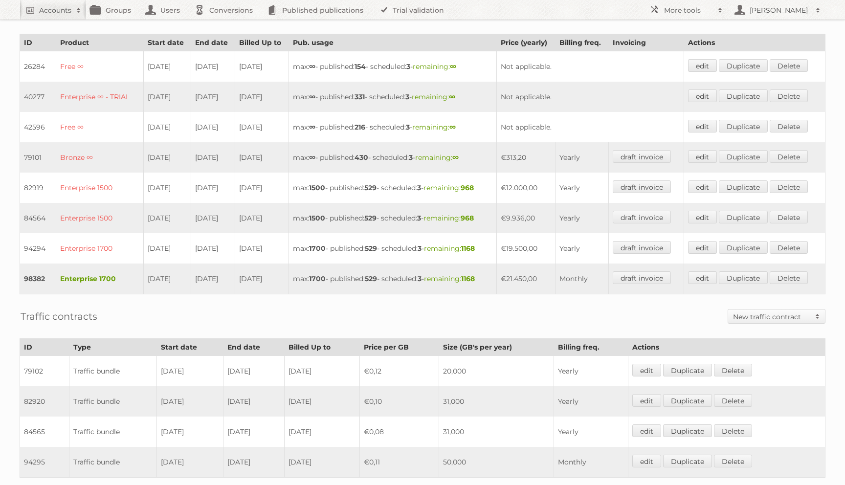
scroll to position [437, 0]
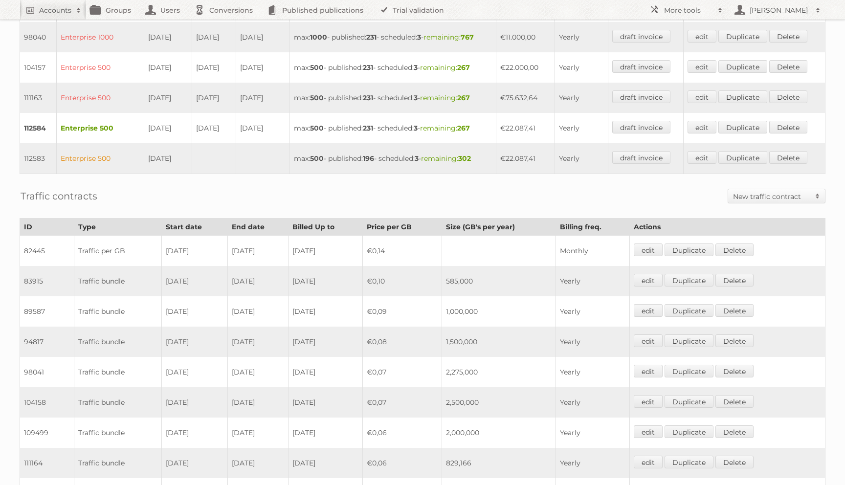
scroll to position [456, 0]
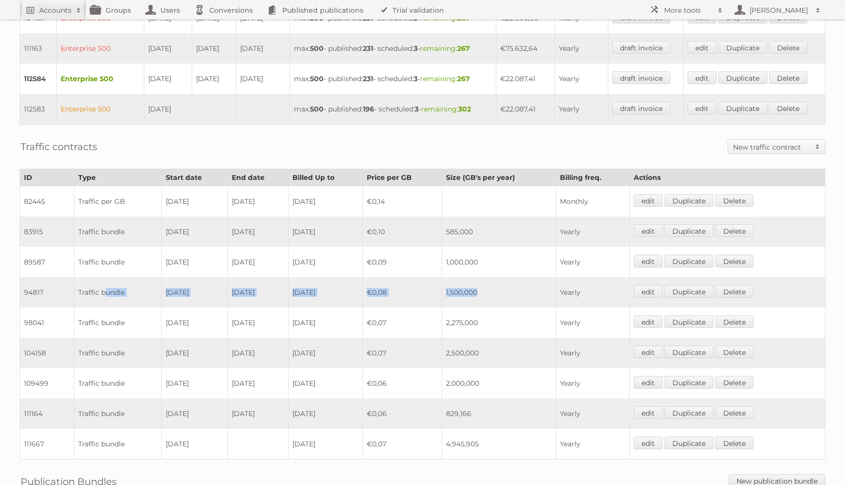
drag, startPoint x: 495, startPoint y: 293, endPoint x: 102, endPoint y: 289, distance: 393.3
click at [102, 289] on tr "94817 Traffic bundle [DATE] [DATE] [DATE] €0,08 1,500,000 Yearly edit Duplicate…" at bounding box center [423, 292] width 806 height 30
drag, startPoint x: 497, startPoint y: 383, endPoint x: 242, endPoint y: 389, distance: 255.4
click at [242, 389] on tr "109499 Traffic bundle 29-05-2024 17-11-2024 2025-05-28 €0,06 2,000,000 Yearly e…" at bounding box center [423, 383] width 806 height 30
drag, startPoint x: 63, startPoint y: 300, endPoint x: 287, endPoint y: 306, distance: 224.1
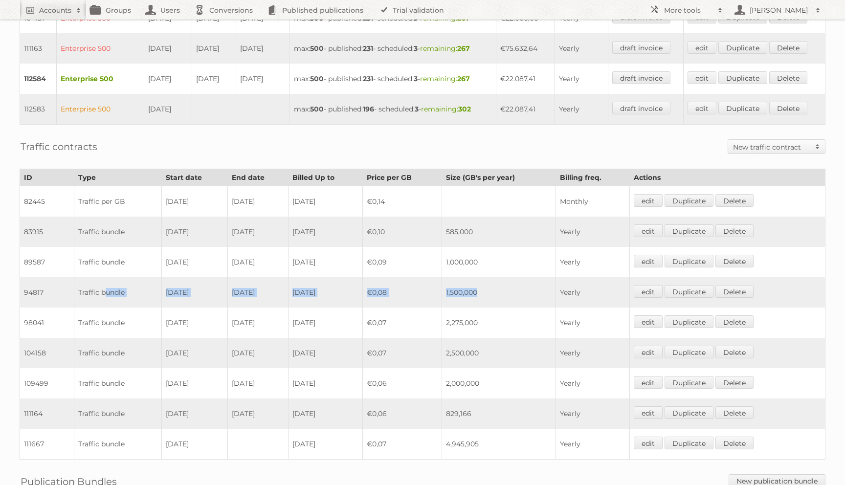
click at [287, 306] on tr "94817 Traffic bundle 01-02-2022 17-11-2022 2023-01-31 €0,08 1,500,000 Yearly ed…" at bounding box center [423, 292] width 806 height 30
drag, startPoint x: 494, startPoint y: 385, endPoint x: 332, endPoint y: 381, distance: 162.0
click at [332, 381] on tr "109499 Traffic bundle 29-05-2024 17-11-2024 2025-05-28 €0,06 2,000,000 Yearly e…" at bounding box center [423, 383] width 806 height 30
click at [499, 386] on td "2,000,000" at bounding box center [499, 383] width 114 height 30
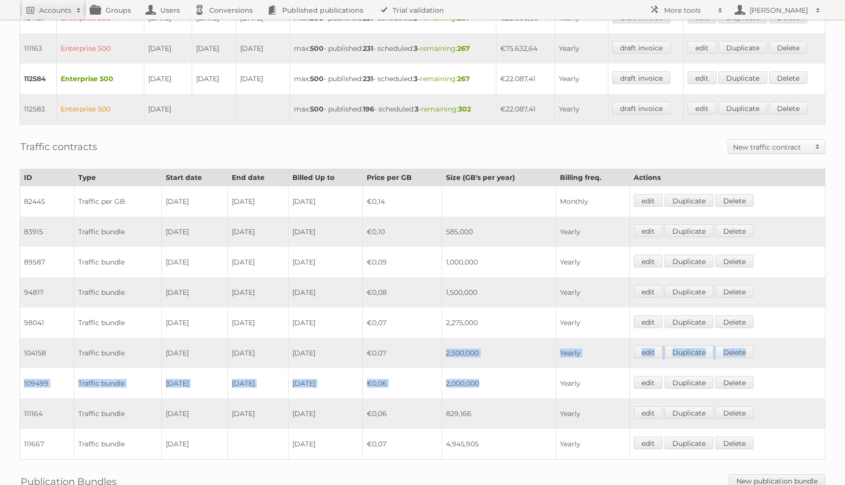
drag, startPoint x: 494, startPoint y: 384, endPoint x: 456, endPoint y: 354, distance: 48.4
click at [456, 354] on tbody "82445 Traffic per GB 18-11-2019 31-01-2020 2020-04-17 €0,14 Monthly edit Duplic…" at bounding box center [423, 322] width 806 height 273
click at [500, 383] on td "2,000,000" at bounding box center [499, 383] width 114 height 30
drag, startPoint x: 491, startPoint y: 379, endPoint x: 226, endPoint y: 383, distance: 264.2
click at [226, 383] on tr "109499 Traffic bundle 29-05-2024 17-11-2024 2025-05-28 €0,06 2,000,000 Yearly e…" at bounding box center [423, 383] width 806 height 30
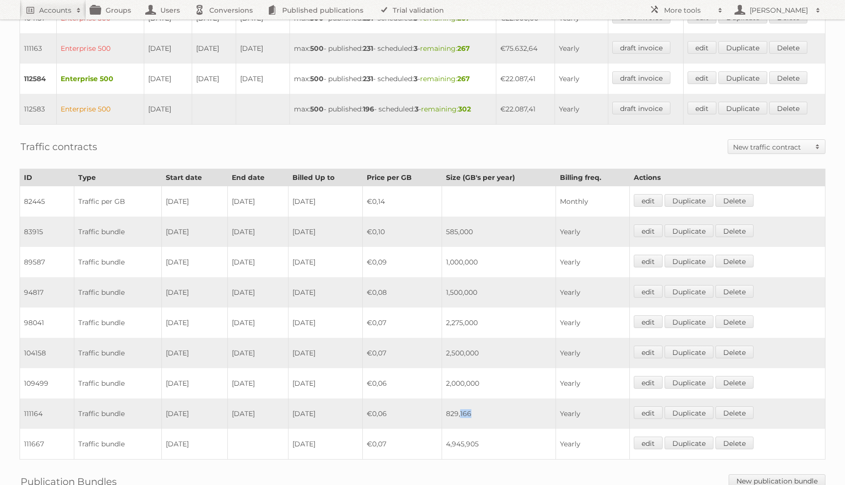
drag, startPoint x: 483, startPoint y: 411, endPoint x: 466, endPoint y: 411, distance: 17.1
click at [470, 411] on td "829,166" at bounding box center [499, 414] width 114 height 30
drag, startPoint x: 456, startPoint y: 410, endPoint x: 484, endPoint y: 411, distance: 27.9
click at [484, 411] on td "829,166" at bounding box center [499, 414] width 114 height 30
copy td "829,166"
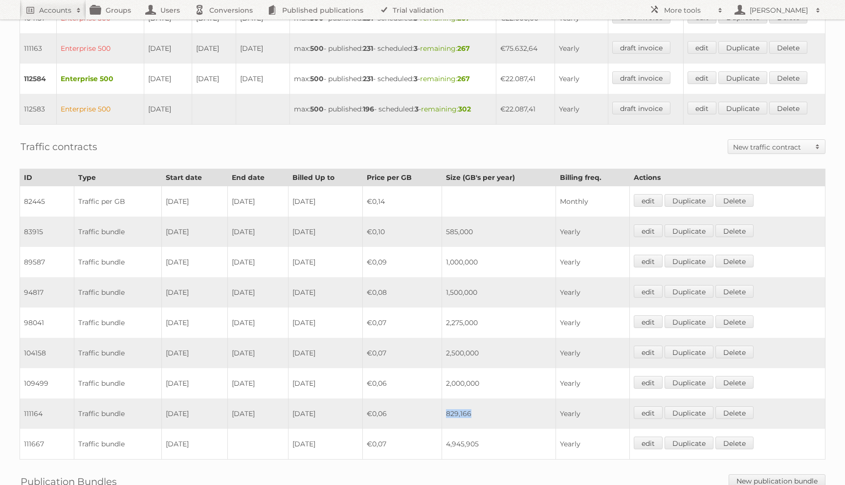
drag, startPoint x: 491, startPoint y: 295, endPoint x: 300, endPoint y: 298, distance: 191.3
click at [300, 298] on tr "94817 Traffic bundle 01-02-2022 17-11-2022 2023-01-31 €0,08 1,500,000 Yearly ed…" at bounding box center [423, 292] width 806 height 30
drag, startPoint x: 495, startPoint y: 355, endPoint x: 359, endPoint y: 346, distance: 137.3
click at [359, 346] on tr "104158 Traffic bundle 18-11-2023 28-05-2024 2024-11-17 €0,07 2,500,000 Yearly e…" at bounding box center [423, 353] width 806 height 30
drag, startPoint x: 503, startPoint y: 293, endPoint x: 184, endPoint y: 292, distance: 319.4
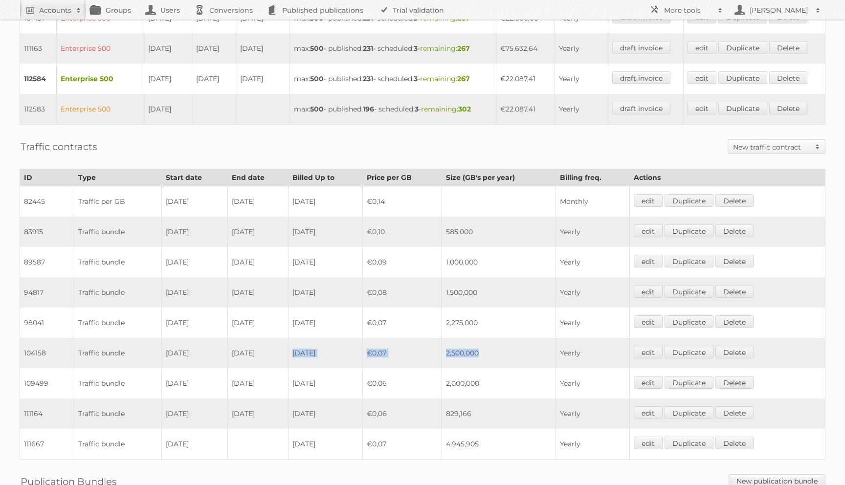
click at [184, 292] on tr "94817 Traffic bundle 01-02-2022 17-11-2022 2023-01-31 €0,08 1,500,000 Yearly ed…" at bounding box center [423, 292] width 806 height 30
drag, startPoint x: 488, startPoint y: 322, endPoint x: 457, endPoint y: 322, distance: 30.8
click at [457, 322] on td "2,275,000" at bounding box center [499, 323] width 114 height 30
drag, startPoint x: 489, startPoint y: 293, endPoint x: 454, endPoint y: 293, distance: 35.2
click at [454, 293] on td "1,500,000" at bounding box center [499, 292] width 114 height 30
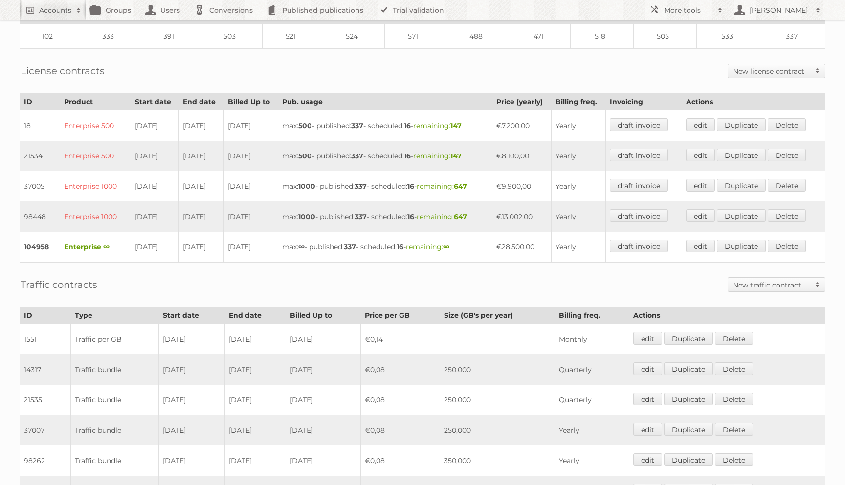
scroll to position [392, 0]
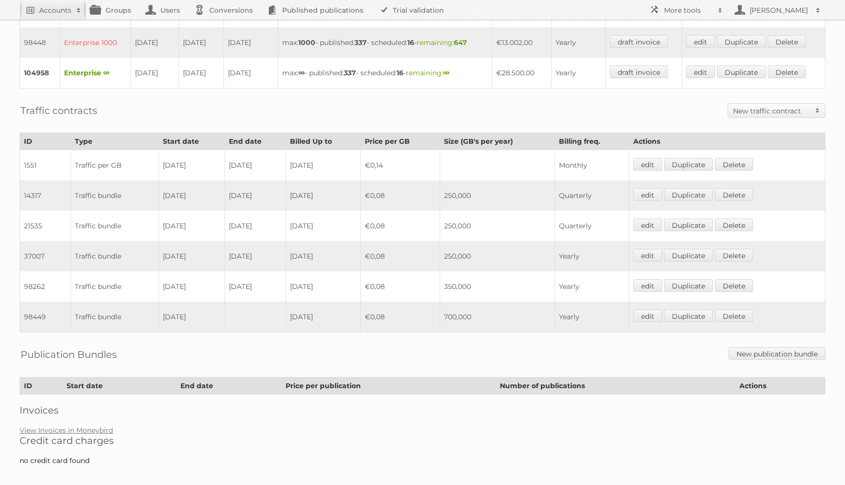
drag, startPoint x: 486, startPoint y: 281, endPoint x: 270, endPoint y: 274, distance: 216.8
click at [270, 274] on tr "98262 Traffic bundle 01-08-2022 31-12-2022 2023-07-31 €0,08 350,000 Yearly edit…" at bounding box center [423, 286] width 806 height 30
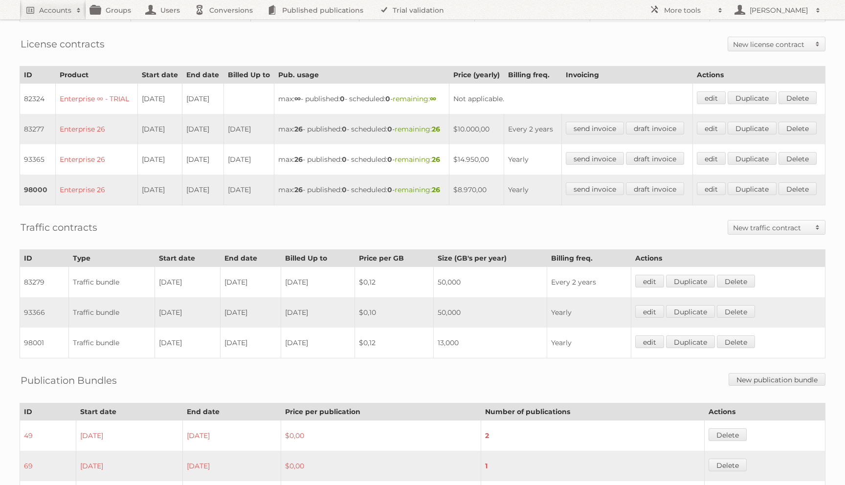
scroll to position [374, 0]
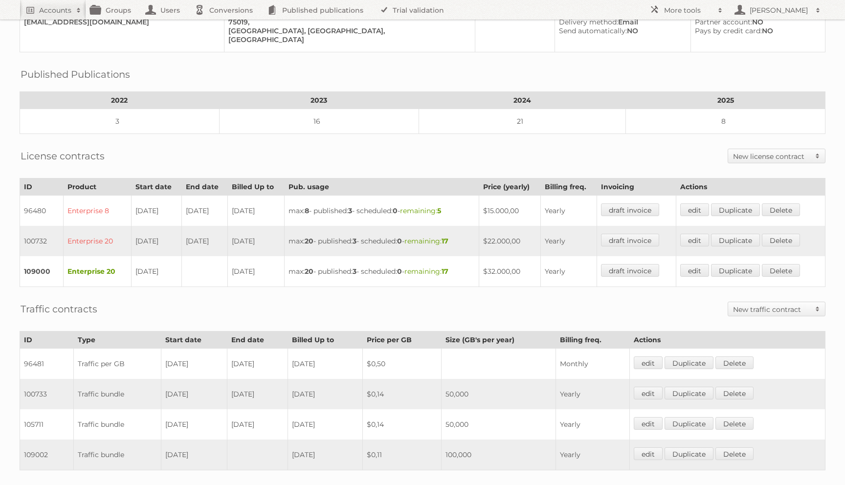
scroll to position [157, 0]
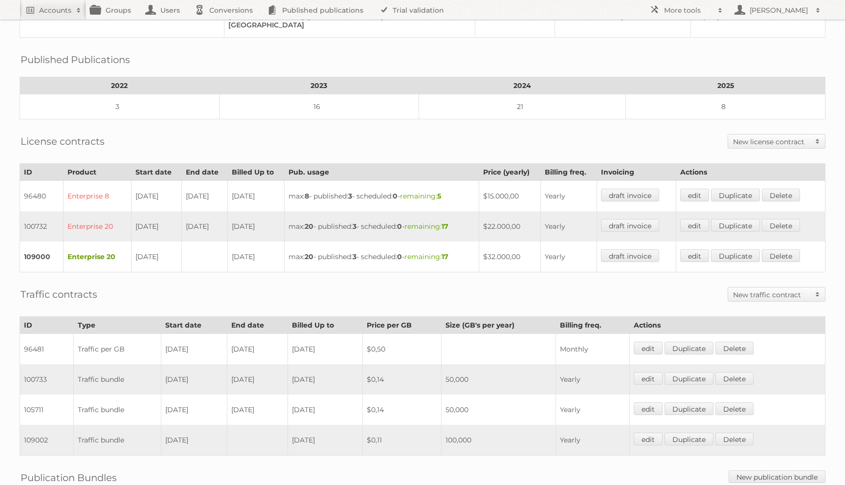
drag, startPoint x: 392, startPoint y: 404, endPoint x: 399, endPoint y: 403, distance: 7.4
click at [399, 403] on td "$0,14" at bounding box center [401, 410] width 79 height 30
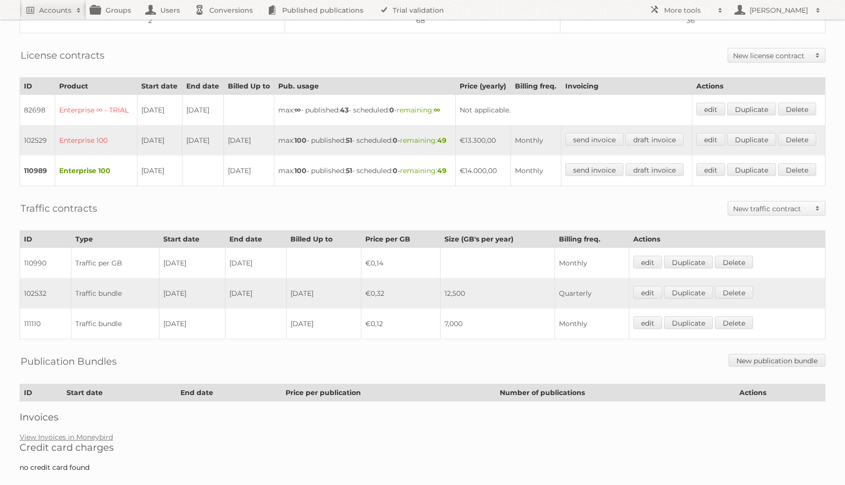
scroll to position [266, 0]
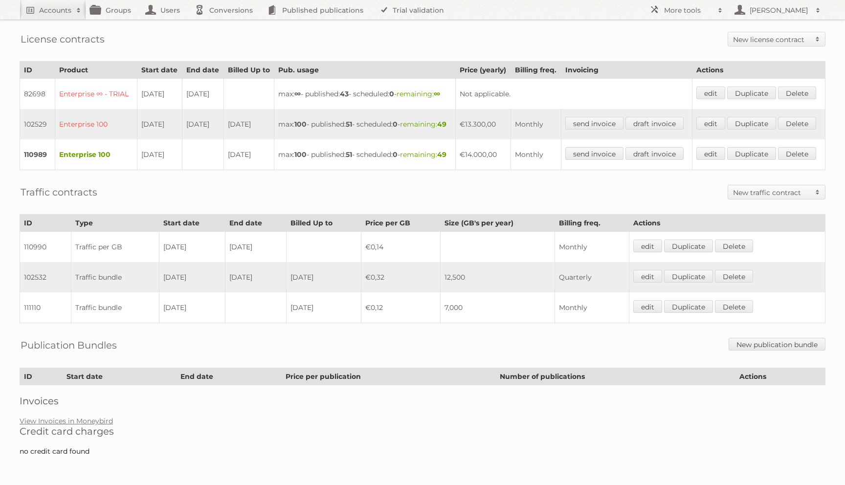
drag, startPoint x: 483, startPoint y: 286, endPoint x: 189, endPoint y: 275, distance: 294.7
click at [189, 275] on tr "102532 Traffic bundle 06-11-2023 05-02-2024 2024-11-05 €0,32 12,500 Quarterly e…" at bounding box center [423, 277] width 806 height 30
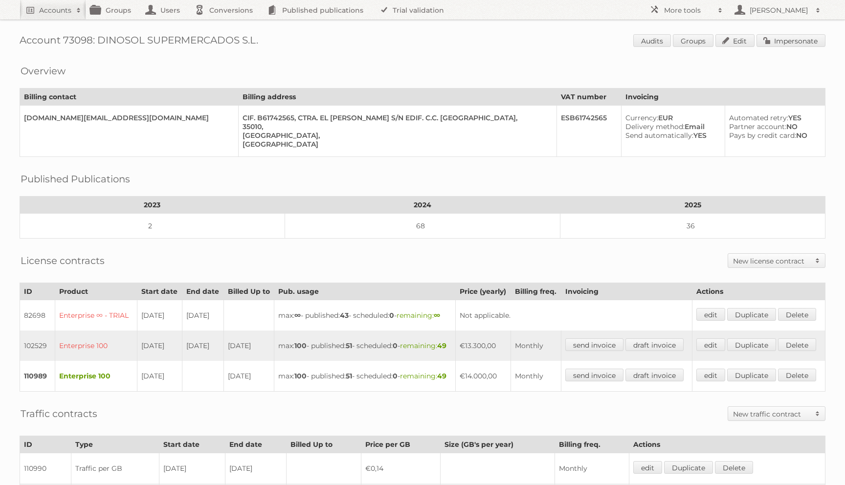
scroll to position [266, 0]
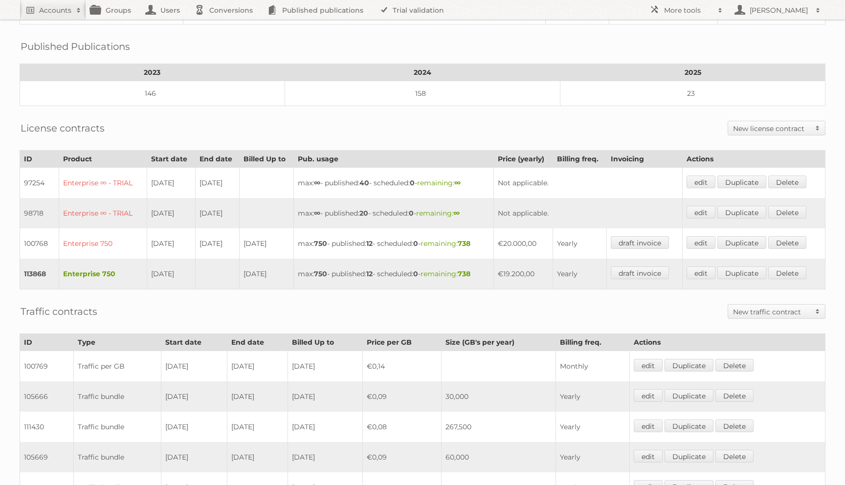
scroll to position [254, 0]
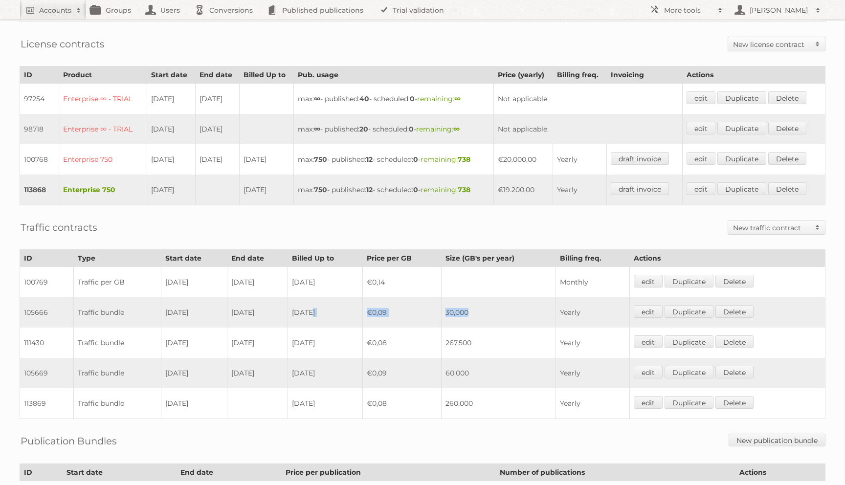
drag, startPoint x: 488, startPoint y: 309, endPoint x: 301, endPoint y: 308, distance: 186.4
click at [310, 308] on tr "105666 Traffic bundle [DATE] [DATE] [DATE] €0,09 30,000 Yearly edit Duplicate […" at bounding box center [423, 312] width 806 height 30
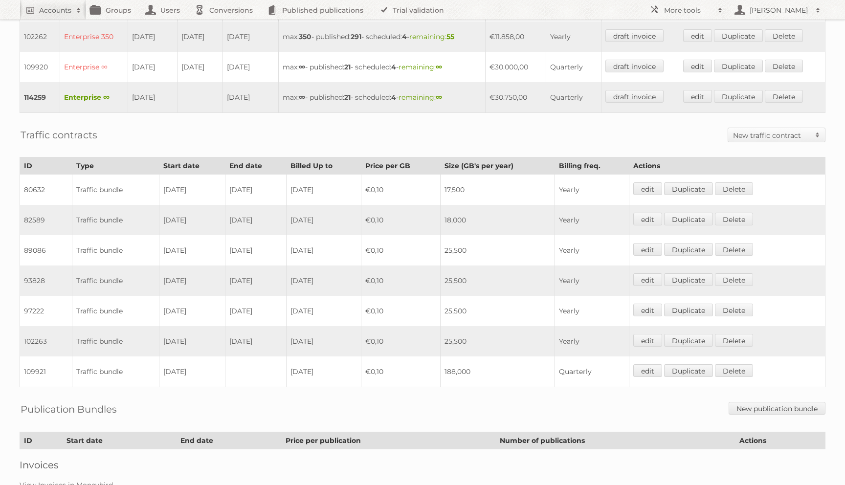
scroll to position [541, 0]
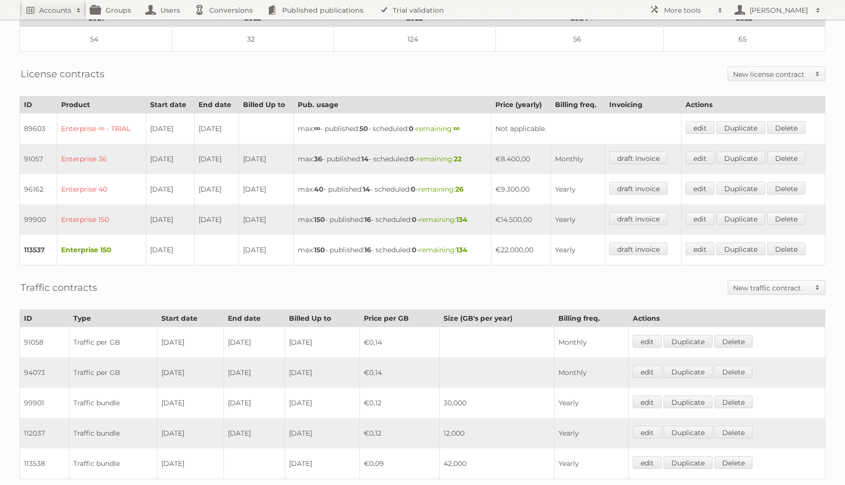
scroll to position [274, 0]
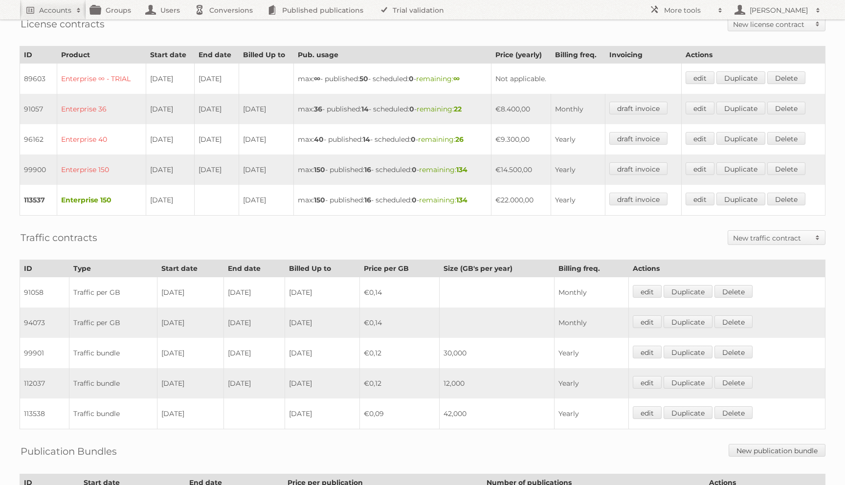
drag, startPoint x: 479, startPoint y: 346, endPoint x: 256, endPoint y: 348, distance: 223.5
click at [256, 348] on tr "99901 Traffic bundle 01-05-2023 31-12-2024 2025-04-30 €0,12 30,000 Yearly edit …" at bounding box center [423, 353] width 806 height 30
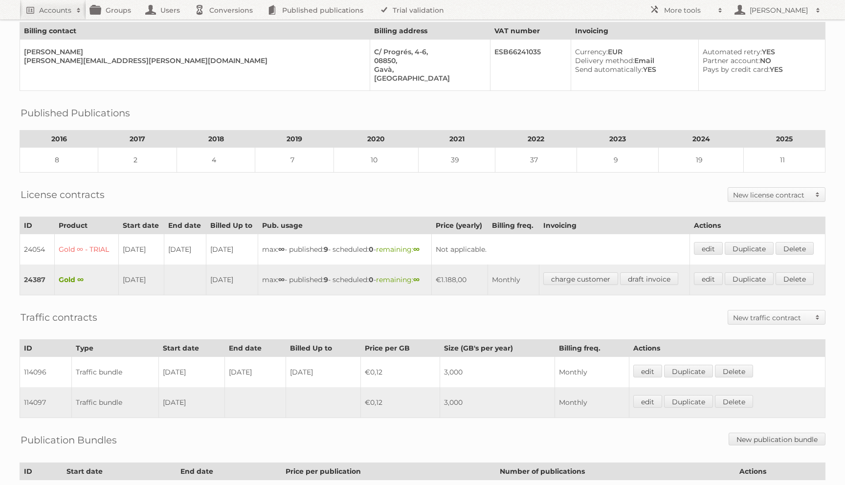
scroll to position [219, 0]
